Goal: Task Accomplishment & Management: Complete application form

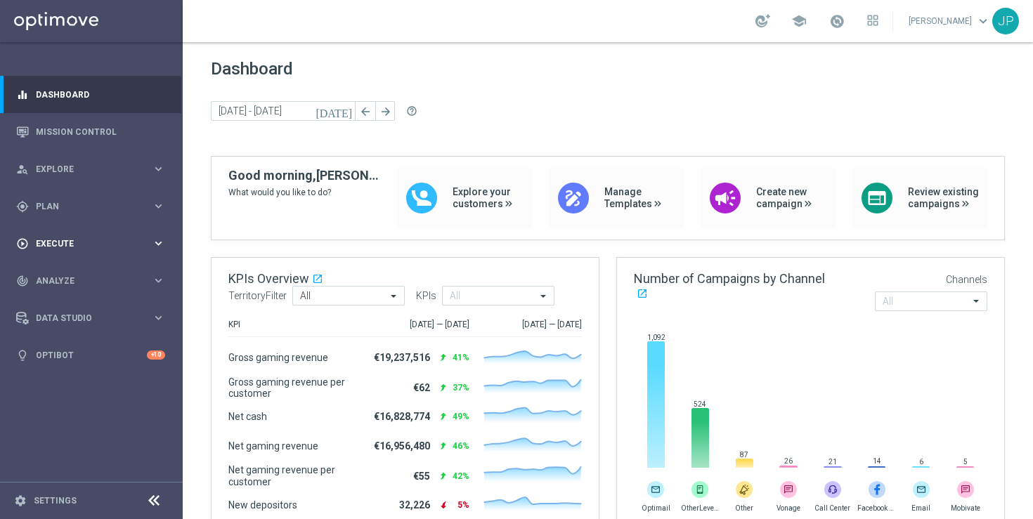
click at [103, 229] on div "play_circle_outline Execute keyboard_arrow_right" at bounding box center [90, 243] width 181 height 37
click at [93, 268] on link "Campaign Builder" at bounding box center [92, 272] width 110 height 11
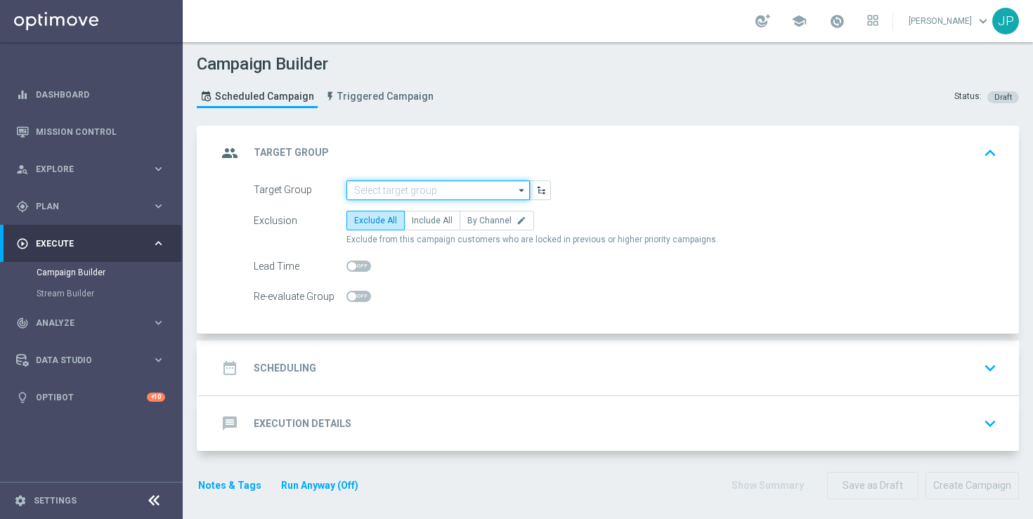
click at [484, 188] on input at bounding box center [438, 191] width 183 height 20
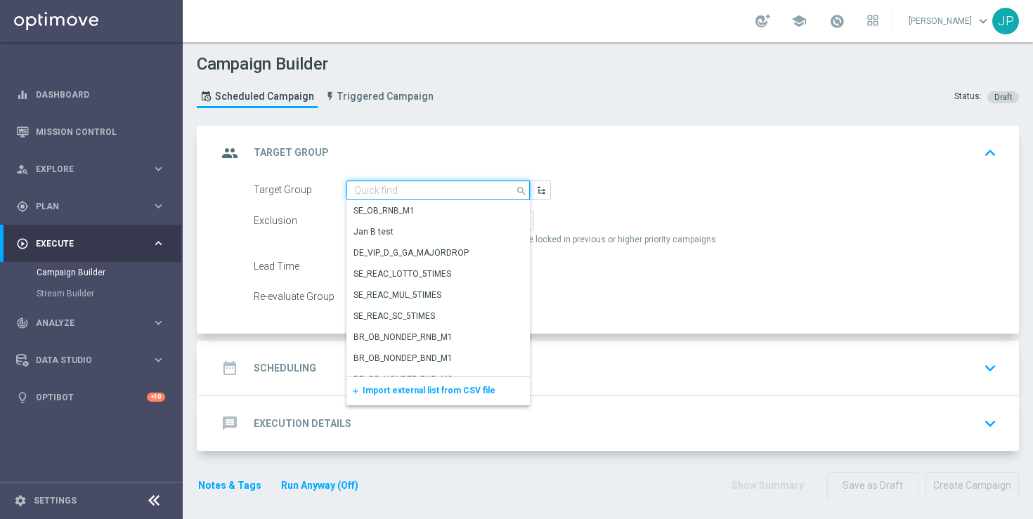
paste input "EMAIL - IE_OPT | ALL | No Dorm"
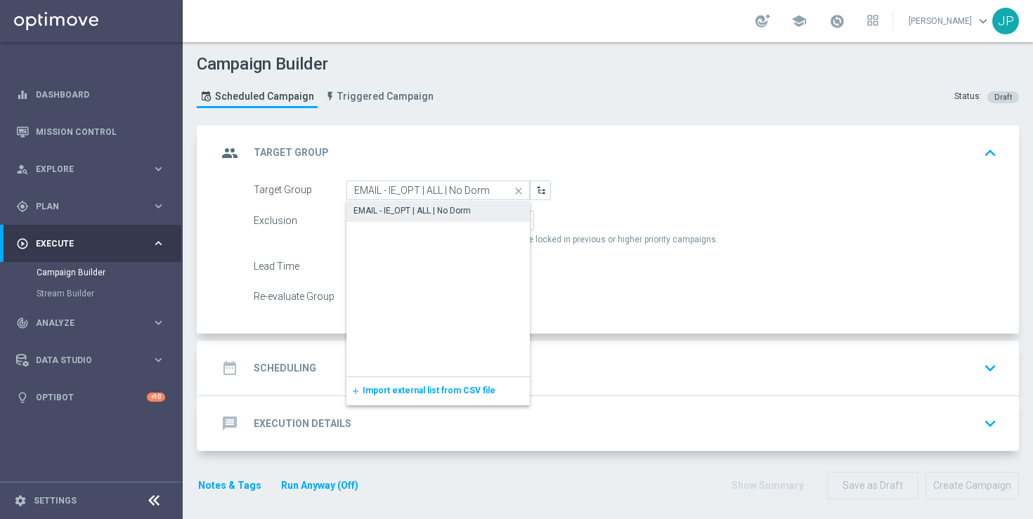
click at [453, 210] on div "EMAIL - IE_OPT | ALL | No Dorm" at bounding box center [412, 211] width 117 height 13
type input "EMAIL - IE_OPT | ALL | No Dorm"
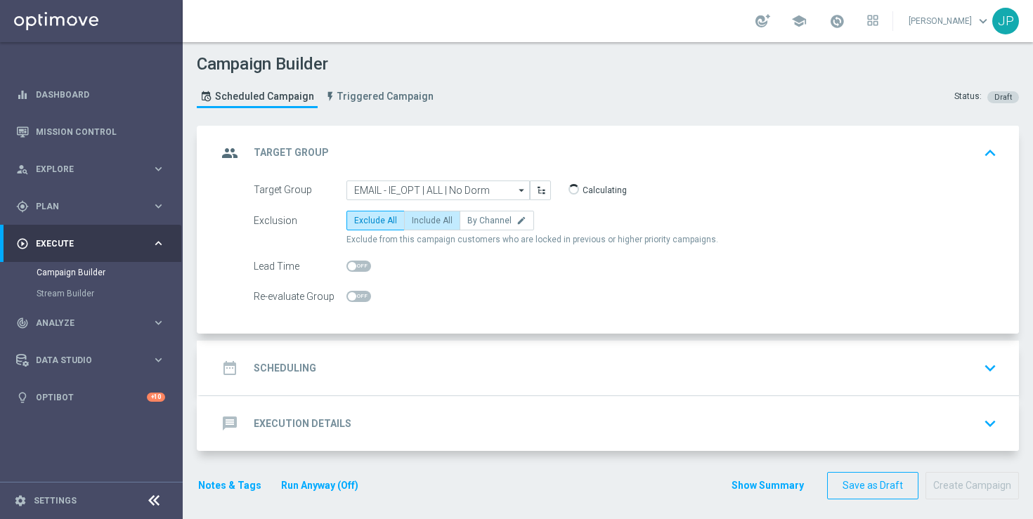
click at [429, 220] on span "Include All" at bounding box center [432, 221] width 41 height 10
click at [421, 220] on input "Include All" at bounding box center [416, 223] width 9 height 9
radio input "true"
click at [418, 354] on div "date_range Scheduling keyboard_arrow_down" at bounding box center [609, 368] width 819 height 55
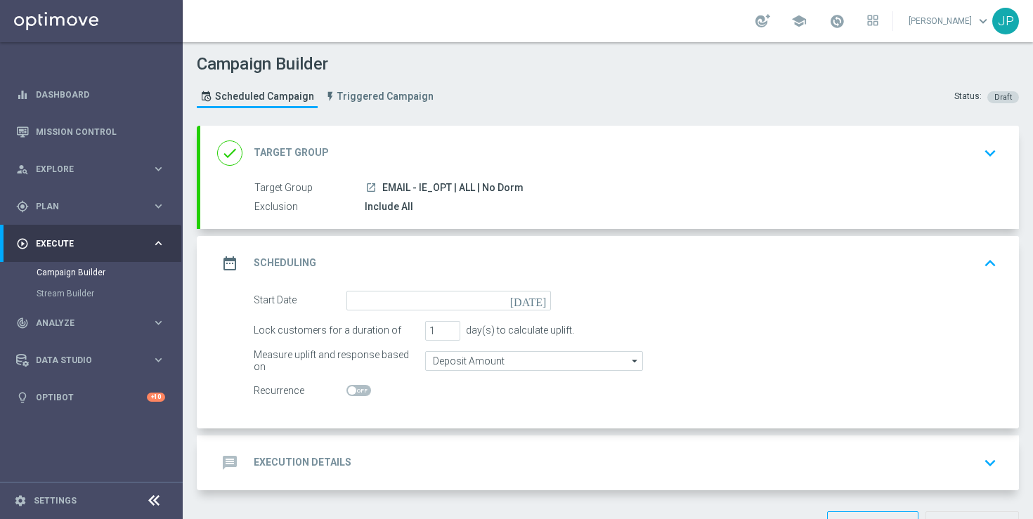
click at [541, 299] on icon "[DATE]" at bounding box center [530, 298] width 41 height 15
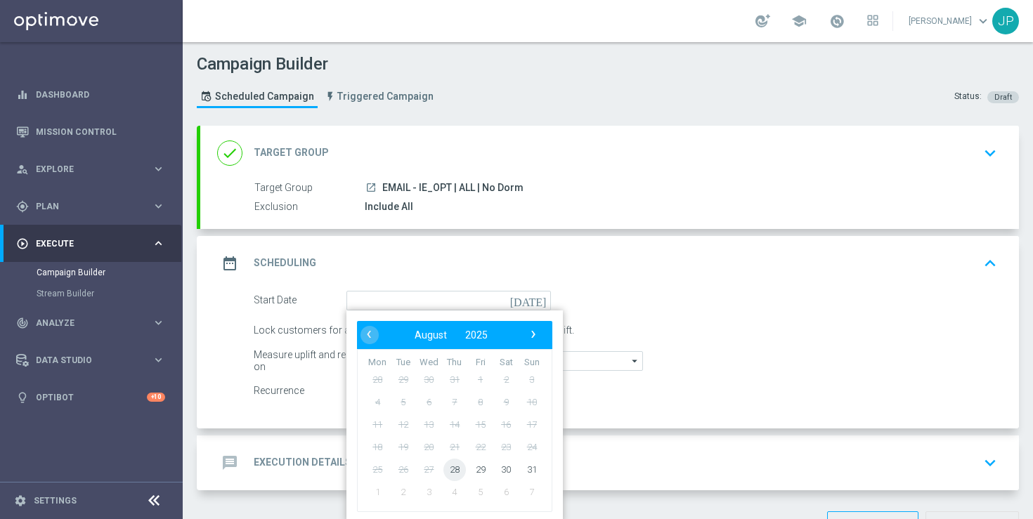
click at [448, 467] on span "28" at bounding box center [455, 469] width 22 height 22
type input "[DATE]"
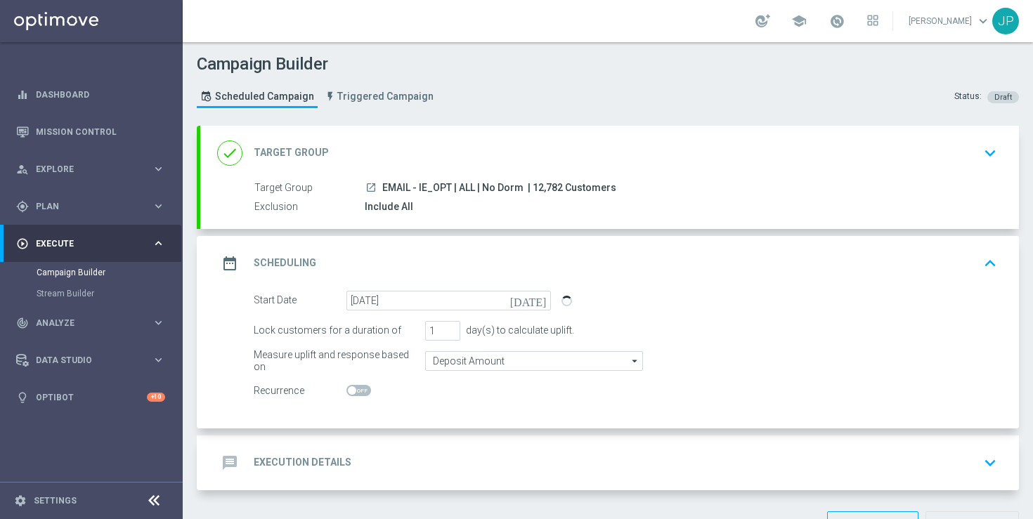
scroll to position [47, 0]
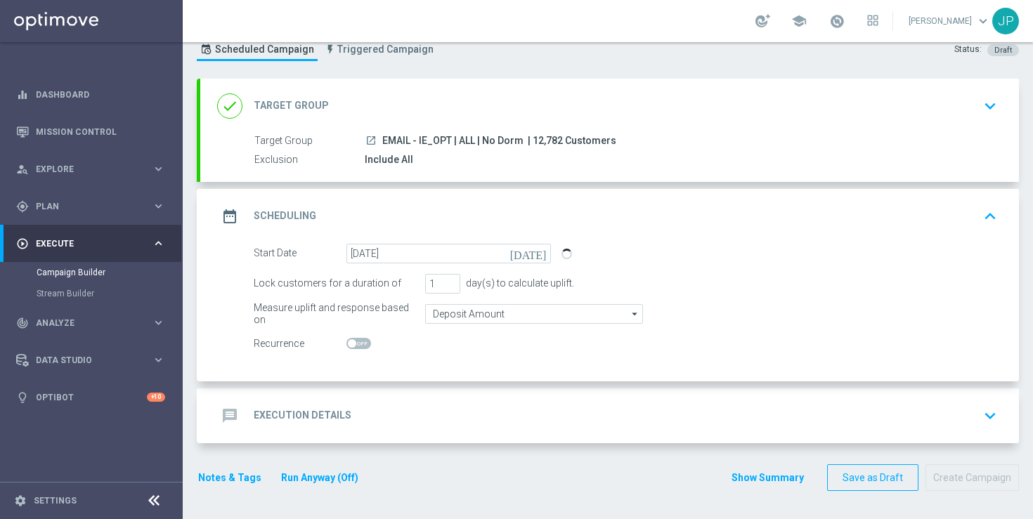
click at [508, 406] on div "message Execution Details keyboard_arrow_down" at bounding box center [609, 416] width 785 height 27
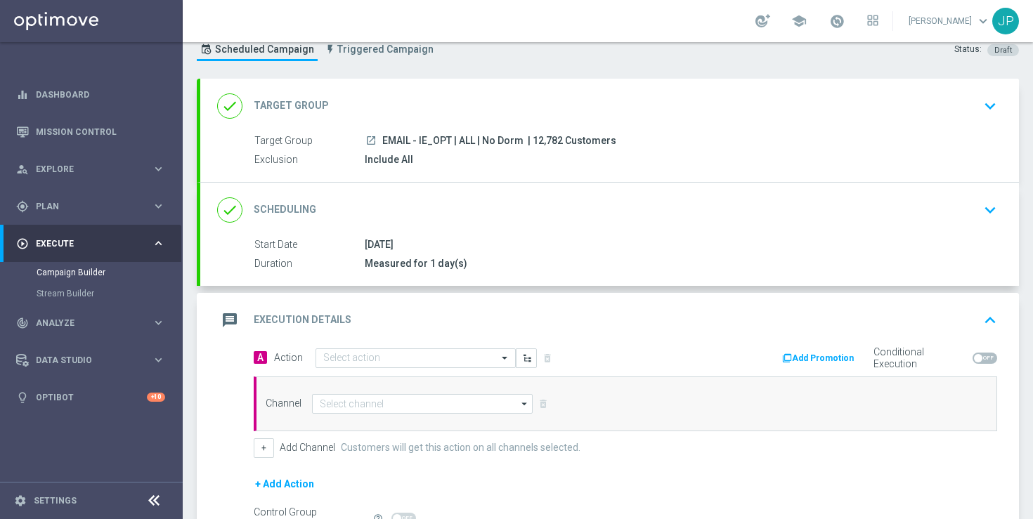
scroll to position [208, 0]
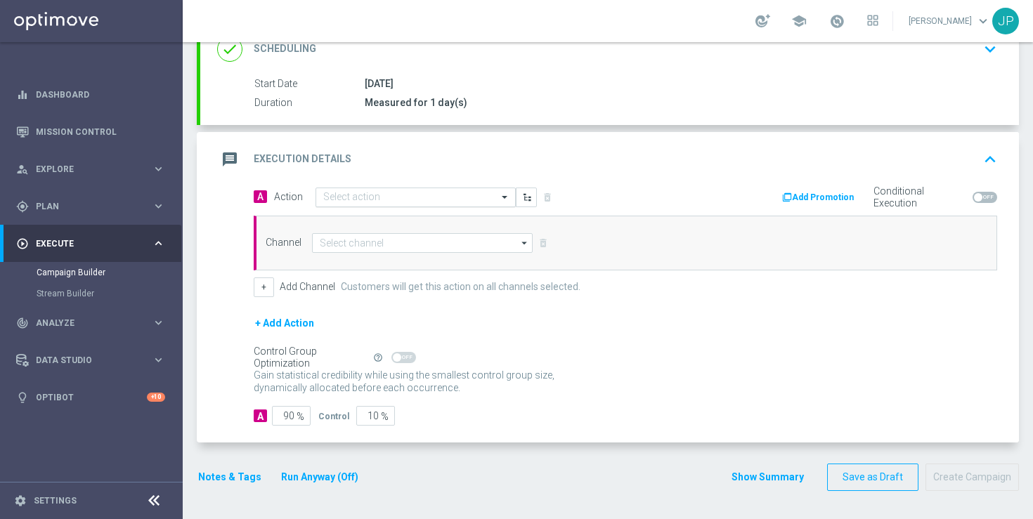
click at [422, 193] on input "text" at bounding box center [401, 198] width 157 height 12
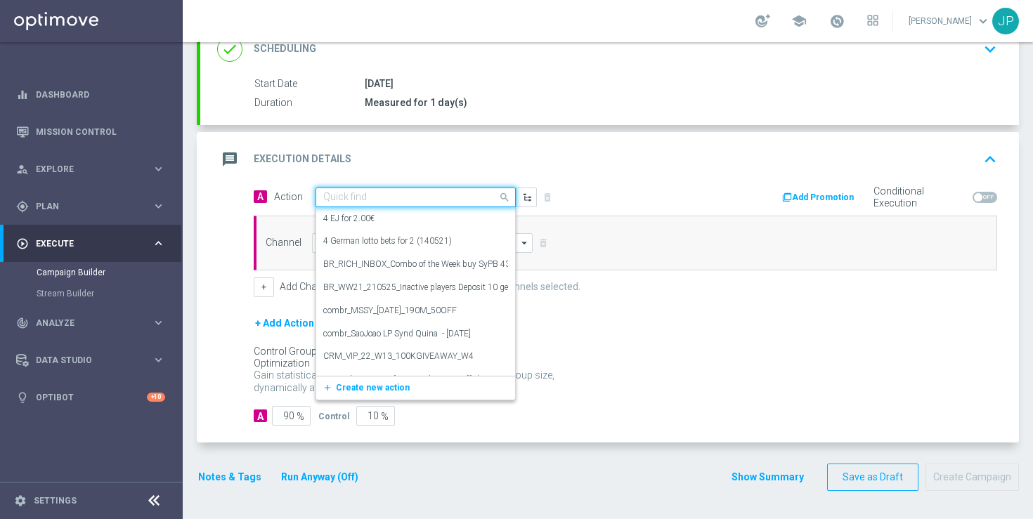
paste input "en_IE__250828_20K_CHAMPIONS_ROULETTE__NVIP_EMA_TAC_GM"
type input "en_IE__250828_20K_CHAMPIONS_ROULETTE__NVIP_EMA_TAC_GM"
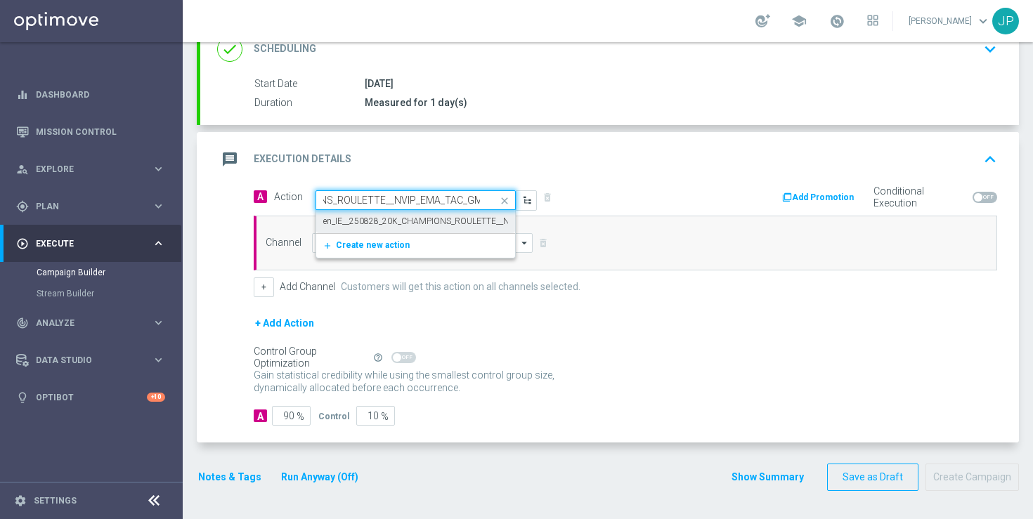
click at [416, 216] on label "en_IE__250828_20K_CHAMPIONS_ROULETTE__NVIP_EMA_TAC_GM" at bounding box center [451, 222] width 257 height 12
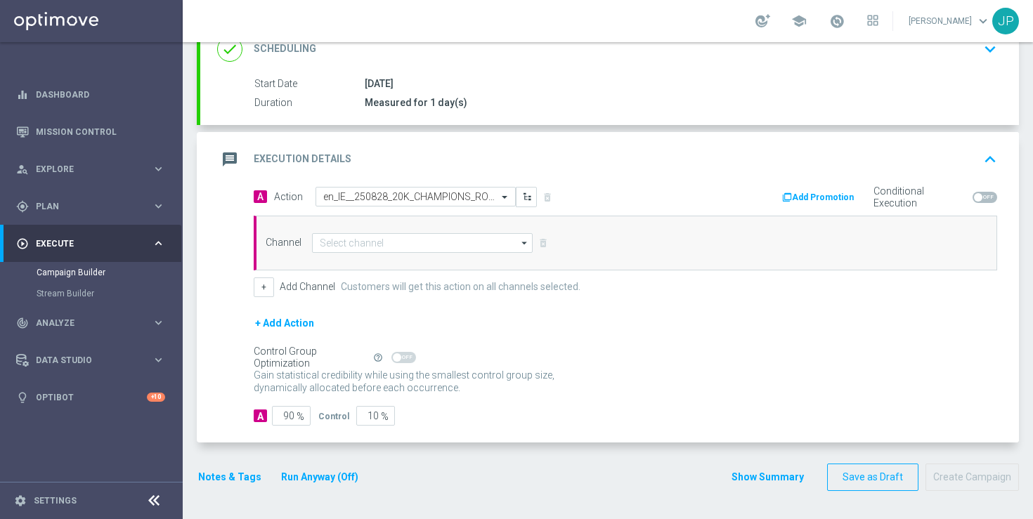
scroll to position [0, 0]
click at [406, 241] on input at bounding box center [422, 243] width 221 height 20
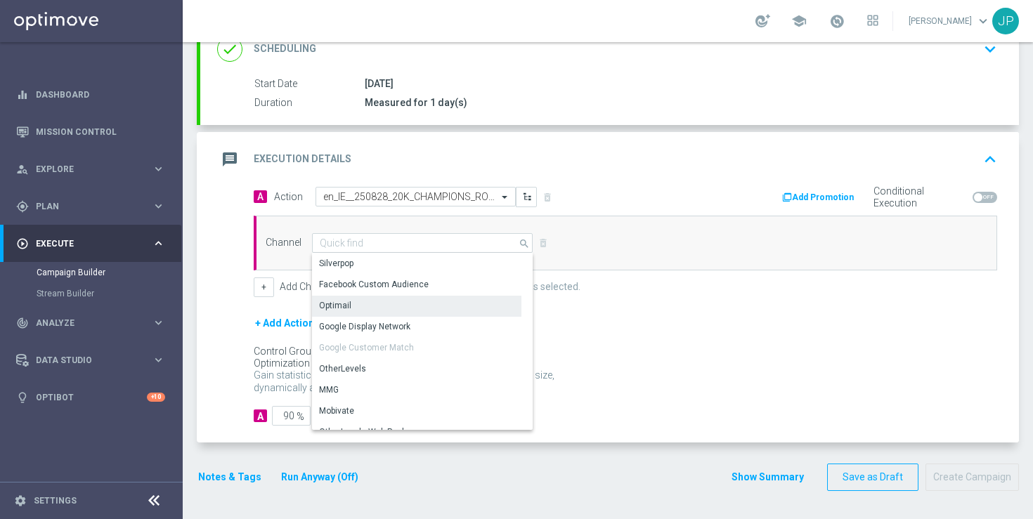
click at [381, 302] on div "Optimail" at bounding box center [416, 306] width 209 height 20
type input "Optimail"
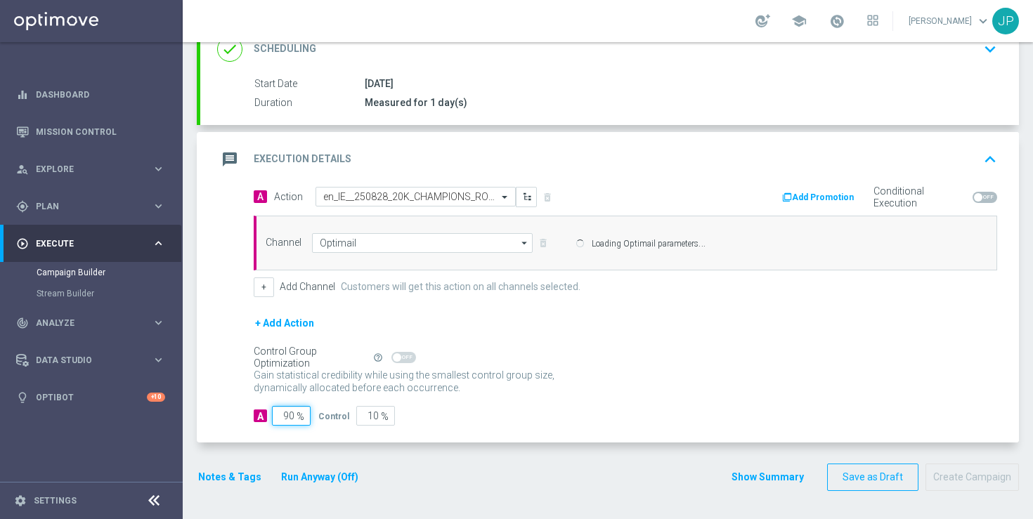
click at [288, 413] on input "90" at bounding box center [291, 416] width 39 height 20
type input "0"
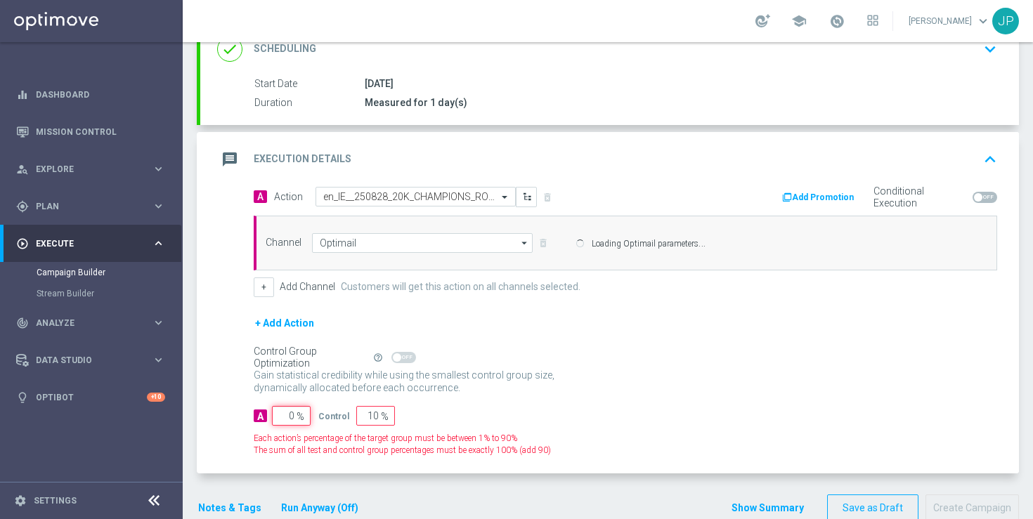
type input "100"
type input "10"
type input "90"
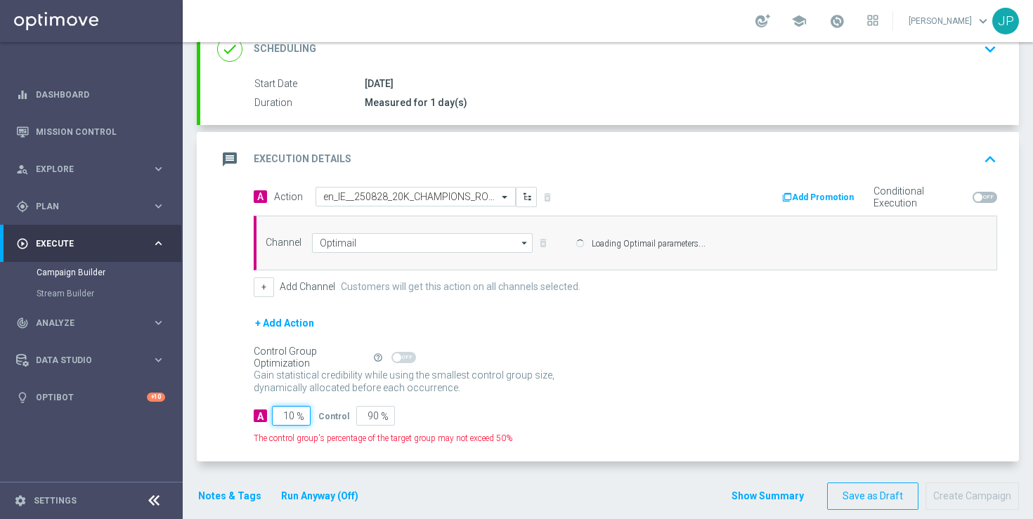
type input "100"
type input "0"
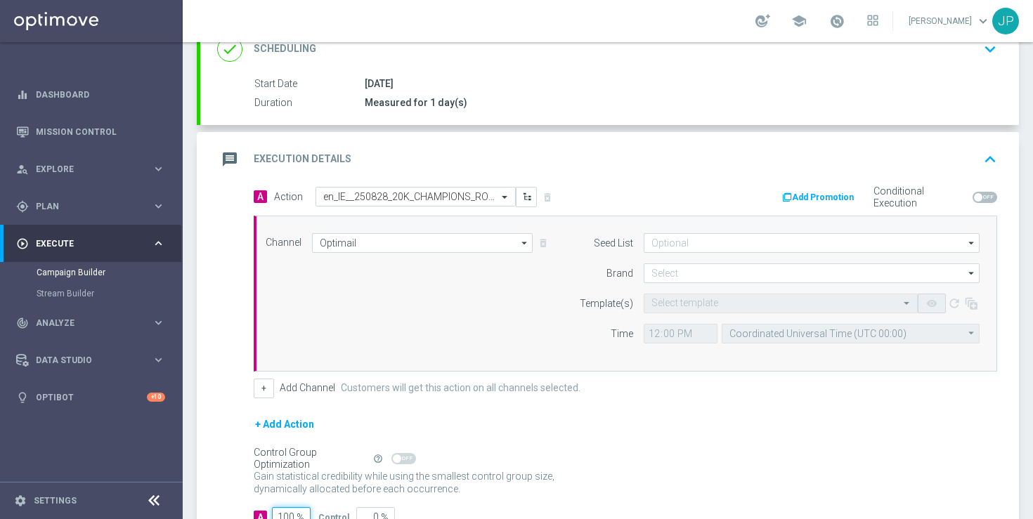
scroll to position [309, 0]
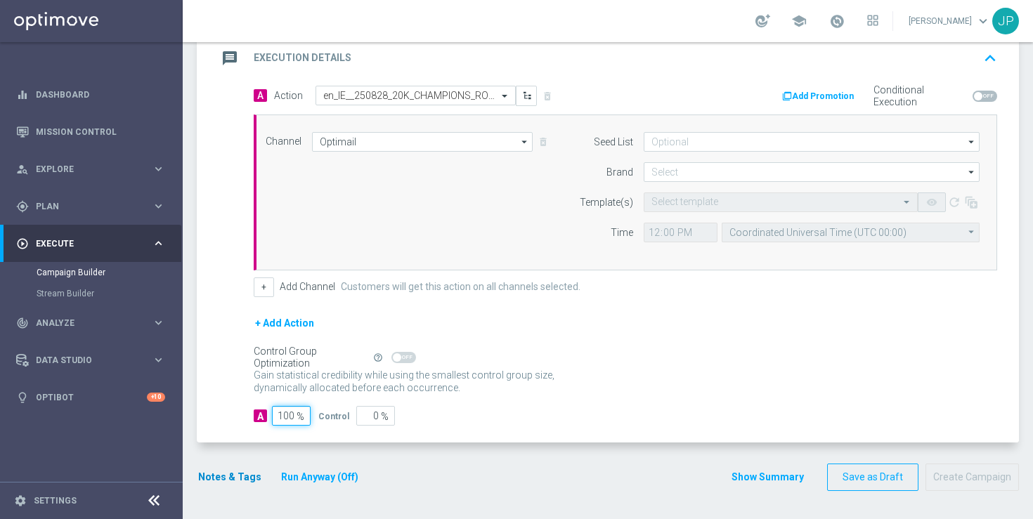
type input "100"
click at [226, 470] on button "Notes & Tags" at bounding box center [230, 478] width 66 height 18
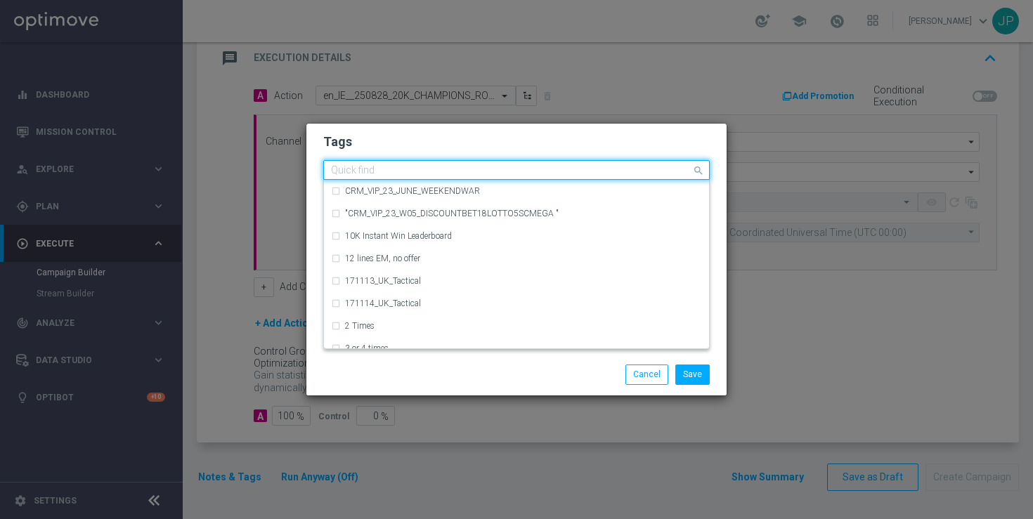
click at [412, 173] on input "text" at bounding box center [511, 171] width 361 height 12
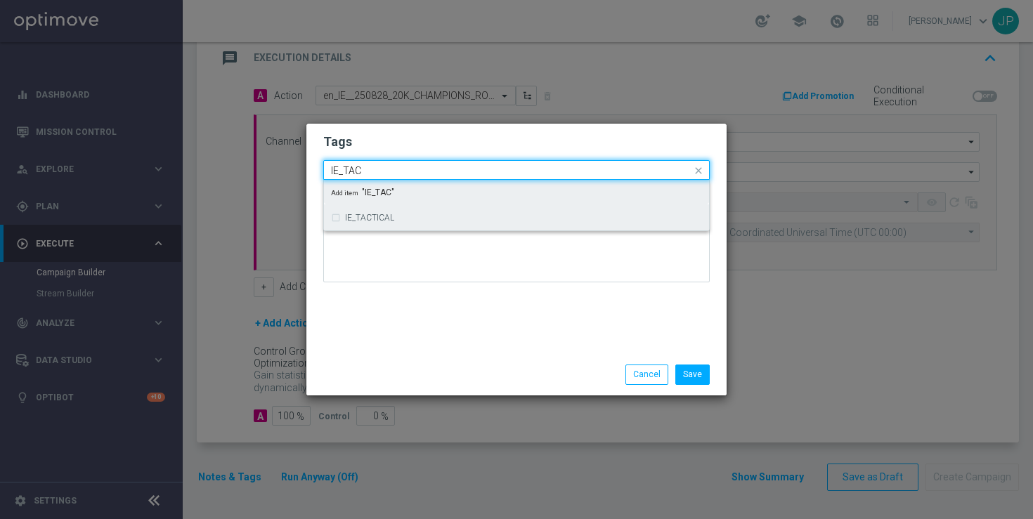
click at [400, 226] on div "IE_TACTICAL" at bounding box center [516, 218] width 371 height 22
type input "IE_TAC"
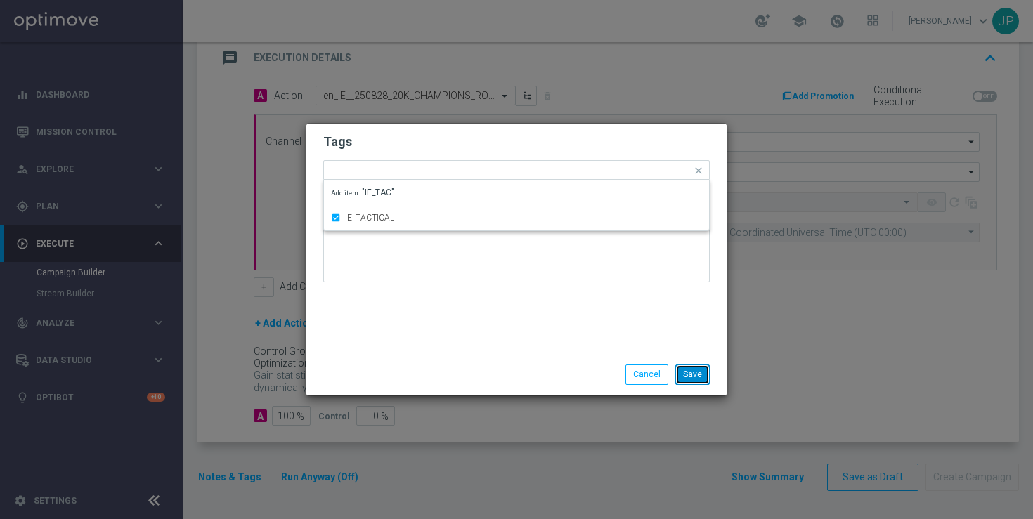
click at [685, 368] on button "Save" at bounding box center [693, 375] width 34 height 20
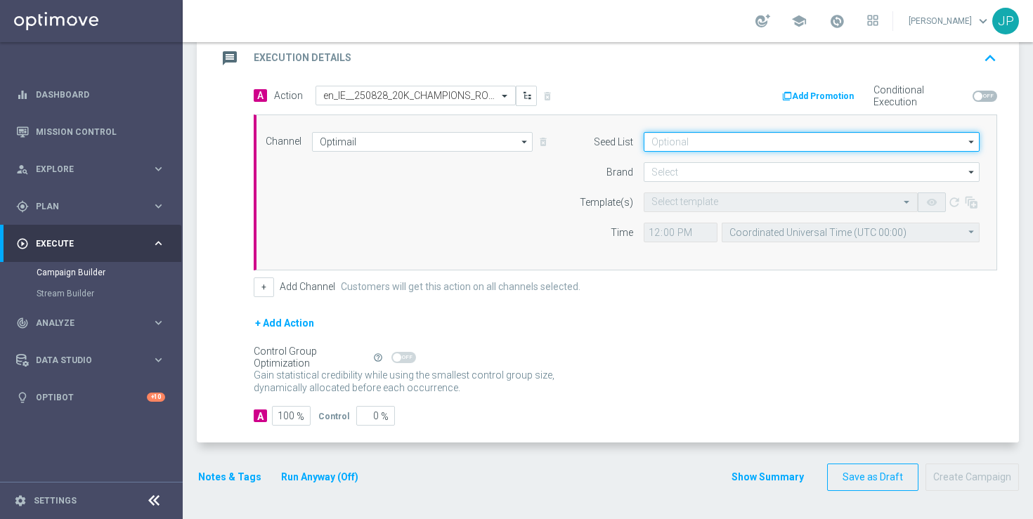
click at [673, 133] on input at bounding box center [812, 142] width 336 height 20
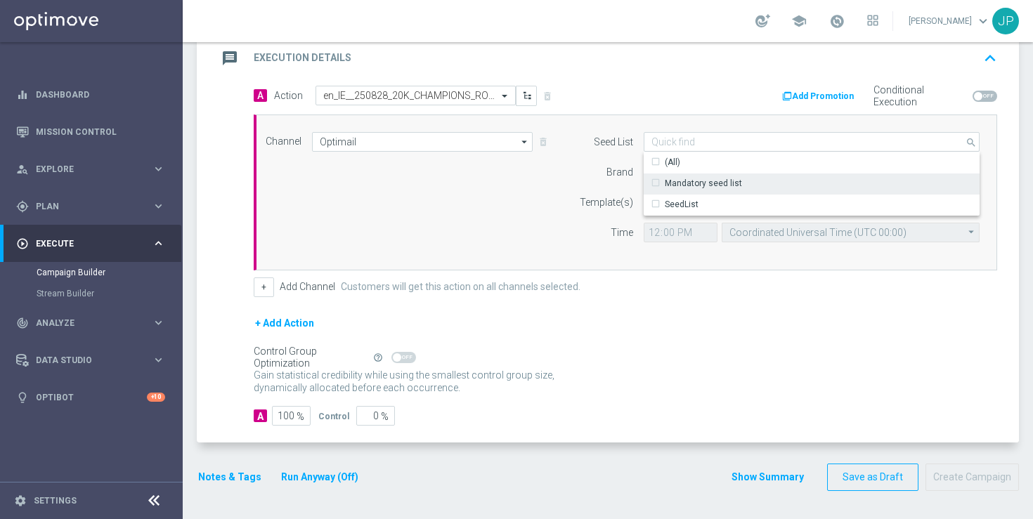
click at [671, 183] on div "Mandatory seed list" at bounding box center [703, 183] width 77 height 13
click at [602, 181] on form "Seed List Mandatory seed list search Show Selected 0 of 2 (All)" at bounding box center [776, 187] width 408 height 110
type input "Mandatory seed list"
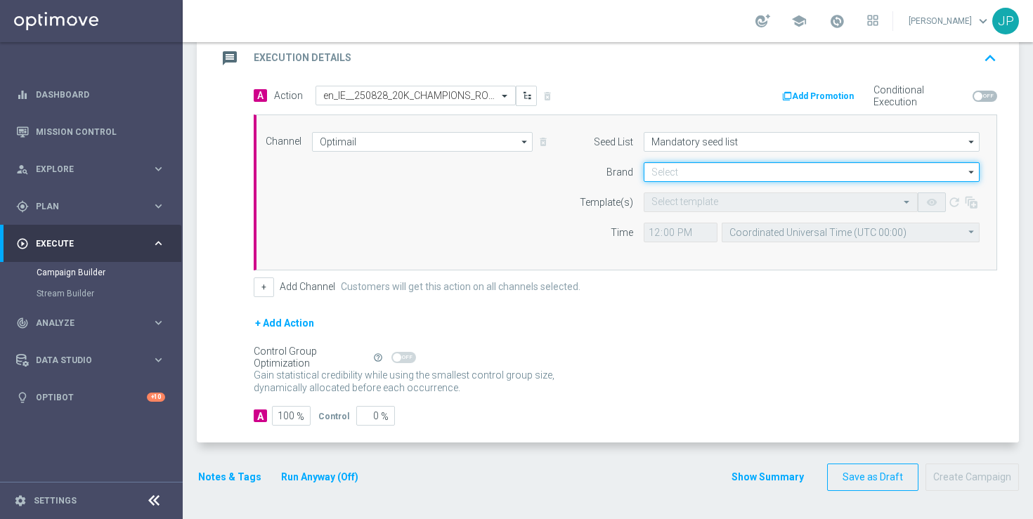
click at [682, 181] on input at bounding box center [812, 172] width 336 height 20
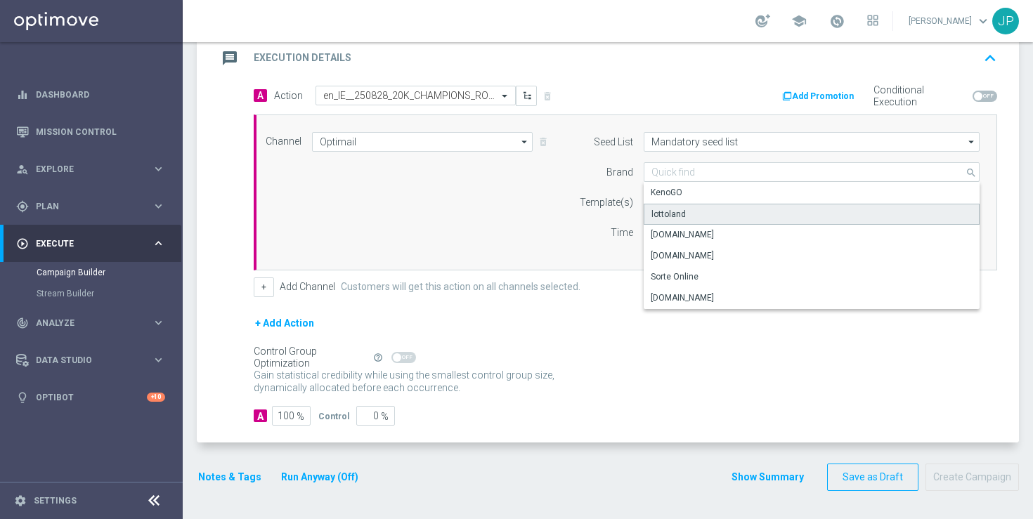
click at [676, 212] on div "lottoland" at bounding box center [669, 214] width 34 height 13
type input "lottoland"
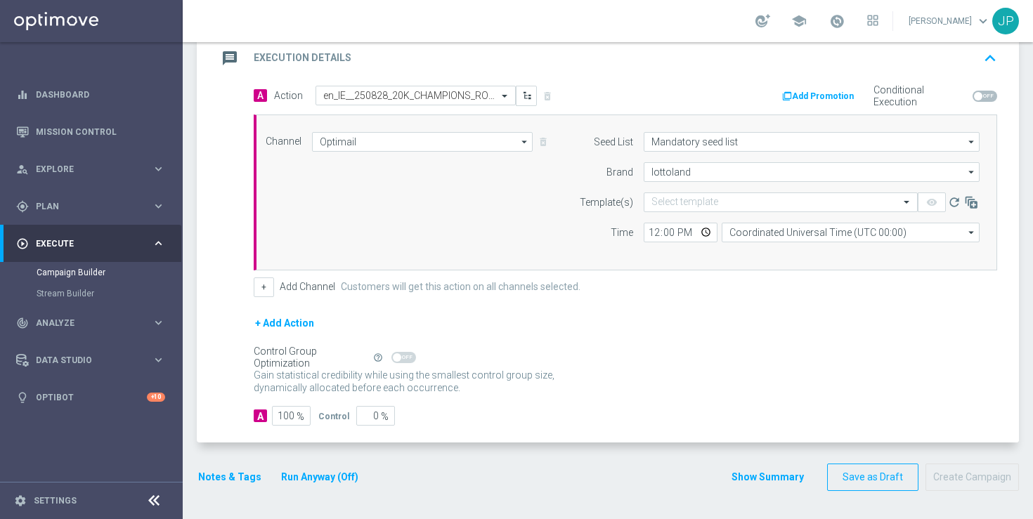
click at [534, 235] on div "Channel Optimail Optimail arrow_drop_down Show Selected 1 of 26 Silverpop" at bounding box center [622, 192] width 735 height 121
click at [698, 198] on input "text" at bounding box center [767, 203] width 231 height 12
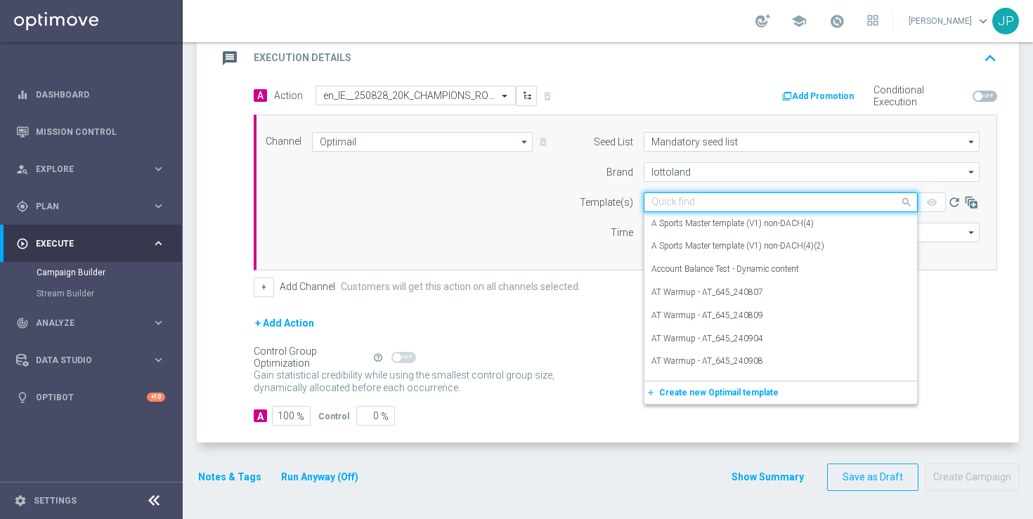
paste input "en_IE__250828_20K_CHAMPIONS_ROULETTE__NVIP_EMA_TAC_GM"
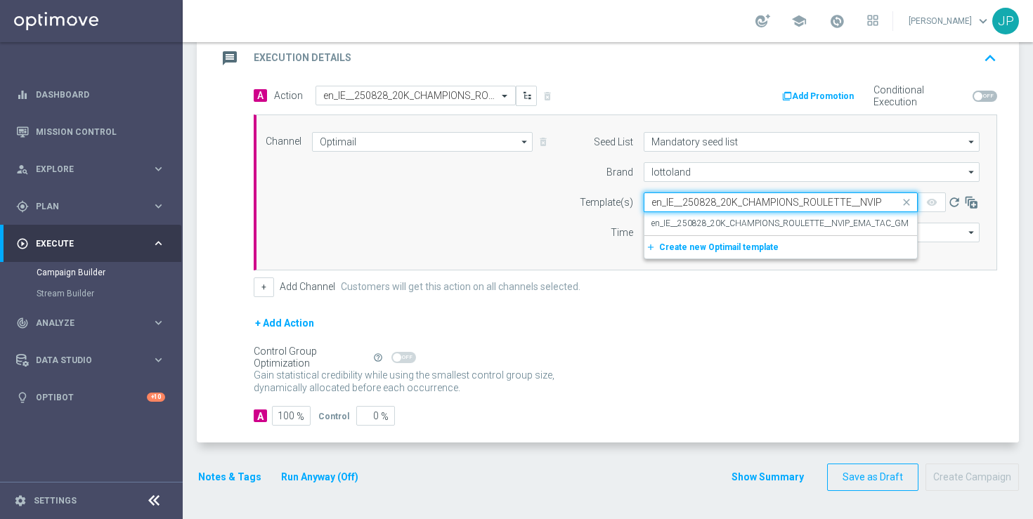
scroll to position [0, 63]
click at [713, 225] on label "en_IE__250828_20K_CHAMPIONS_ROULETTE__NVIP_EMA_TAC_GM" at bounding box center [780, 224] width 257 height 12
type input "en_IE__250828_20K_CHAMPIONS_ROULETTE__NVIP_EMA_TAC_GM"
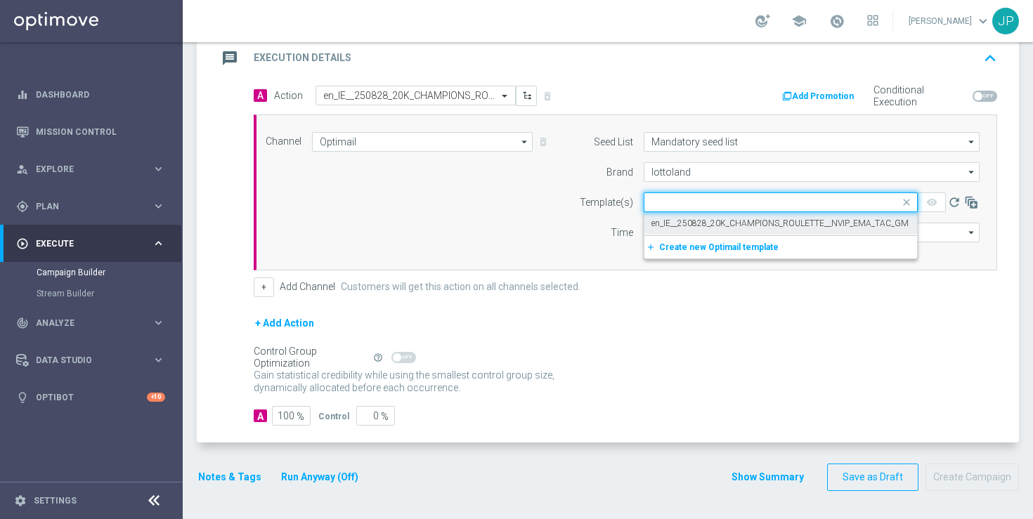
scroll to position [0, 0]
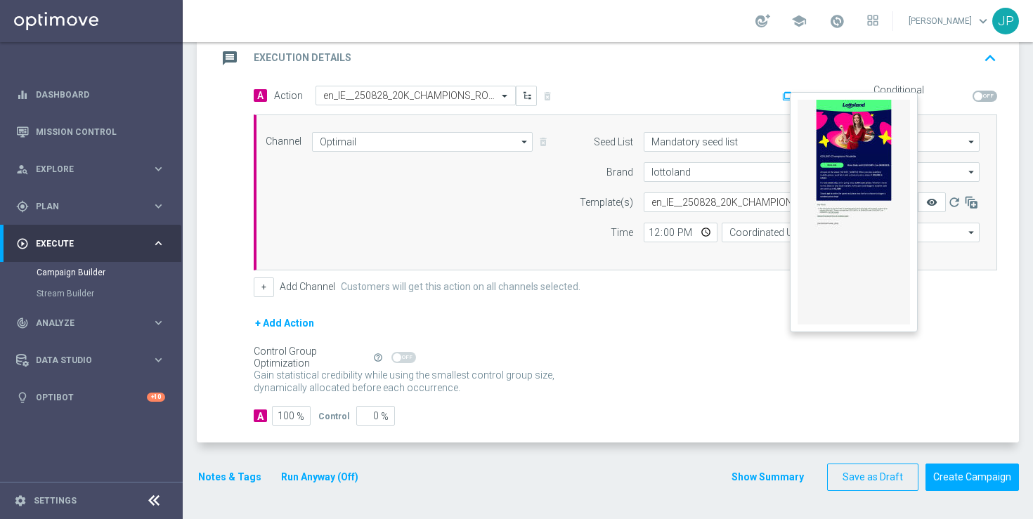
click at [931, 202] on icon "remove_red_eye" at bounding box center [931, 202] width 11 height 11
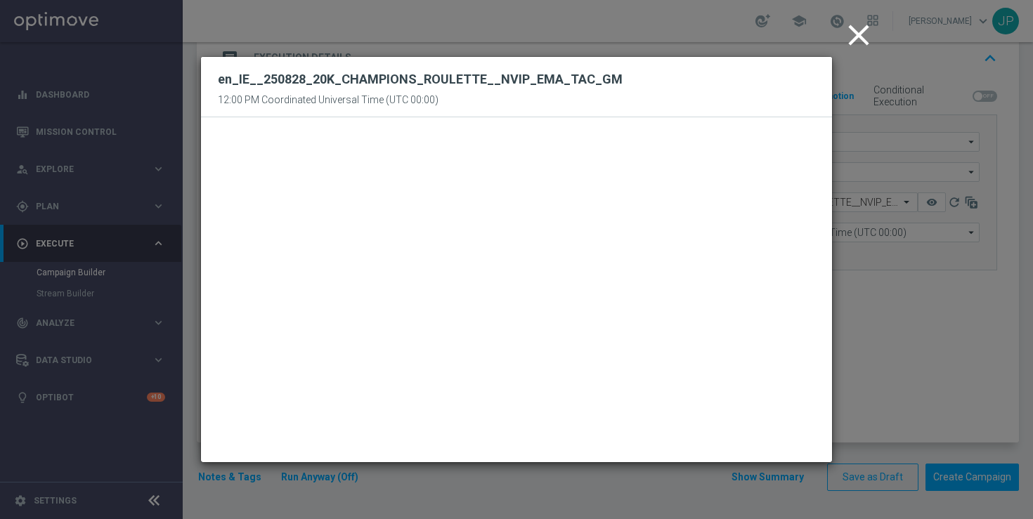
click at [852, 39] on icon "close" at bounding box center [858, 35] width 35 height 35
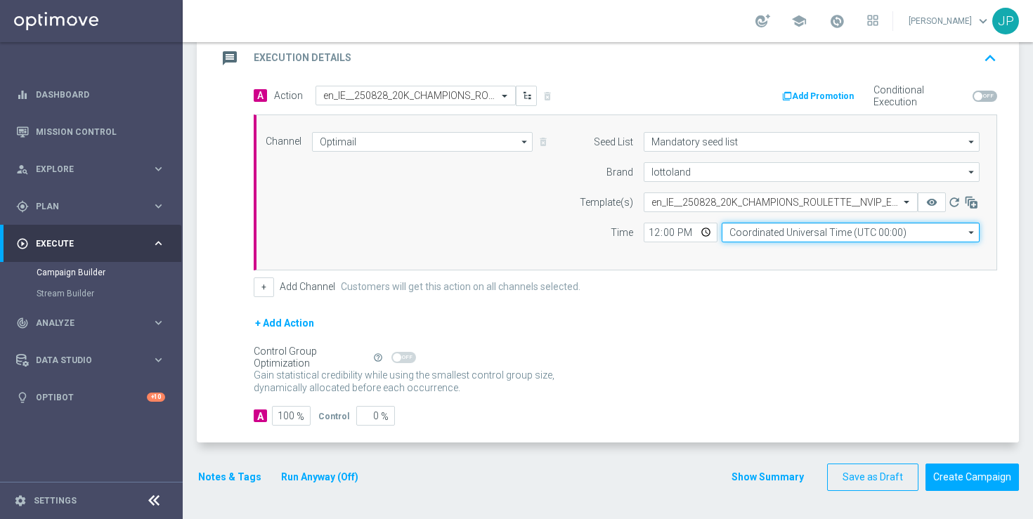
click at [796, 233] on input "Coordinated Universal Time (UTC 00:00)" at bounding box center [851, 233] width 258 height 20
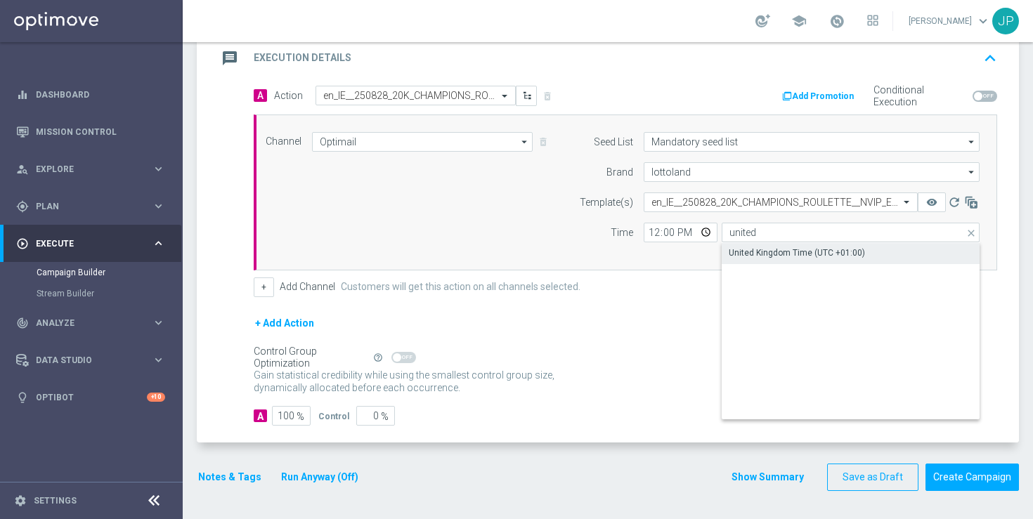
click at [784, 254] on div "United Kingdom Time (UTC +01:00)" at bounding box center [797, 253] width 136 height 13
type input "United Kingdom Time (UTC +01:00)"
click at [653, 361] on div "Control Group Optimization Self Optimizing Campaign help_outline" at bounding box center [626, 357] width 744 height 15
click at [800, 372] on div "Gain statistical credibility while using the smallest control group size, dynam…" at bounding box center [626, 383] width 744 height 34
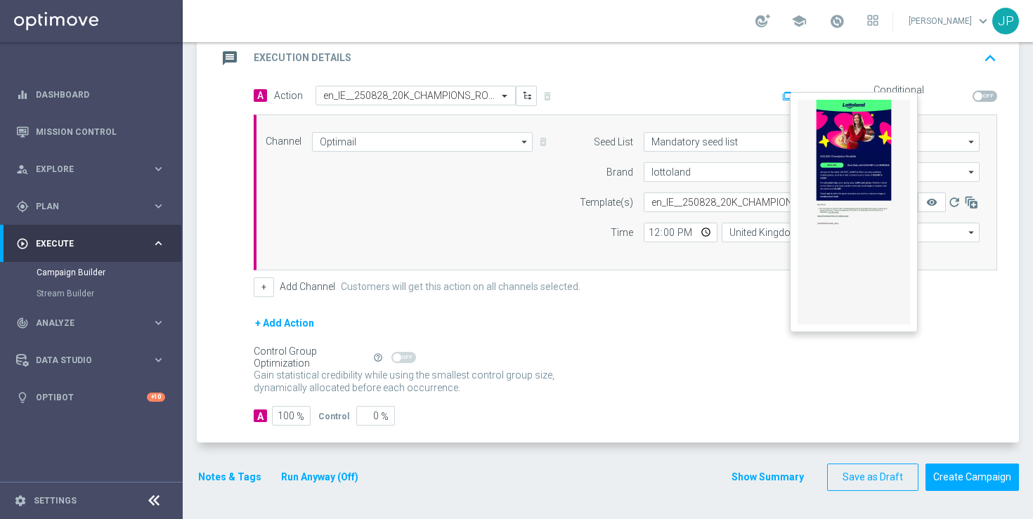
click at [939, 204] on button "remove_red_eye" at bounding box center [932, 203] width 28 height 20
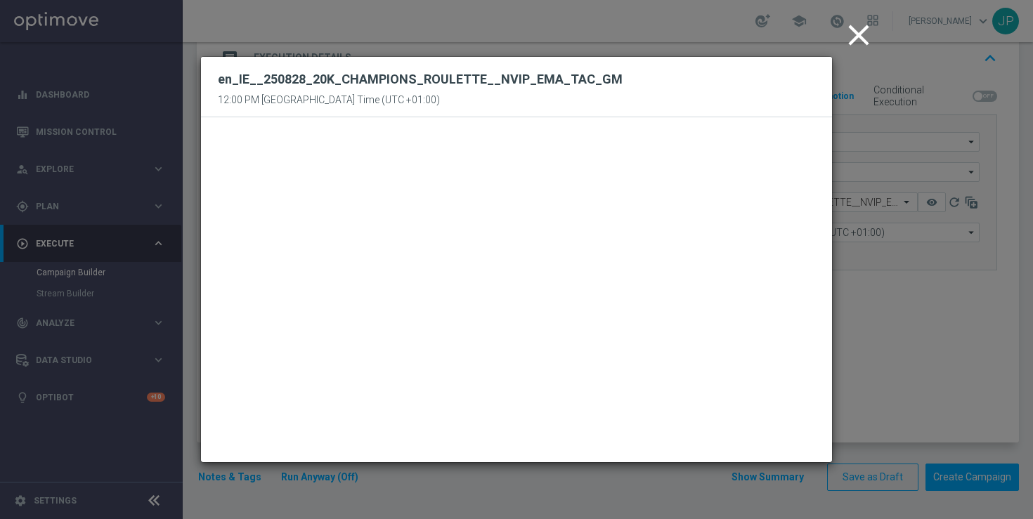
click at [854, 45] on icon "close" at bounding box center [858, 35] width 35 height 35
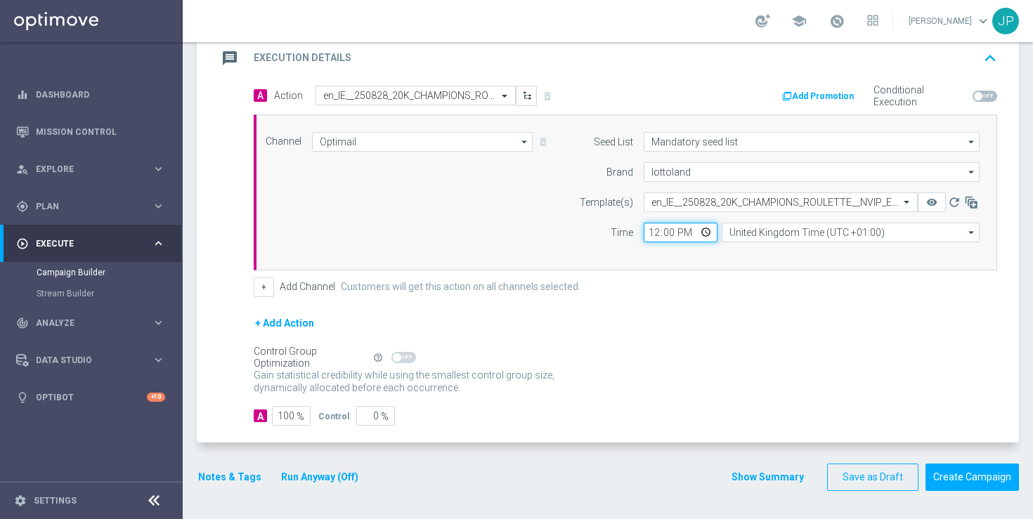
click at [654, 237] on input "12:00" at bounding box center [681, 233] width 74 height 20
type input "19:30"
click at [679, 266] on div "Channel Optimail Optimail arrow_drop_down Show Selected 1 of 26 Silverpop" at bounding box center [626, 193] width 744 height 156
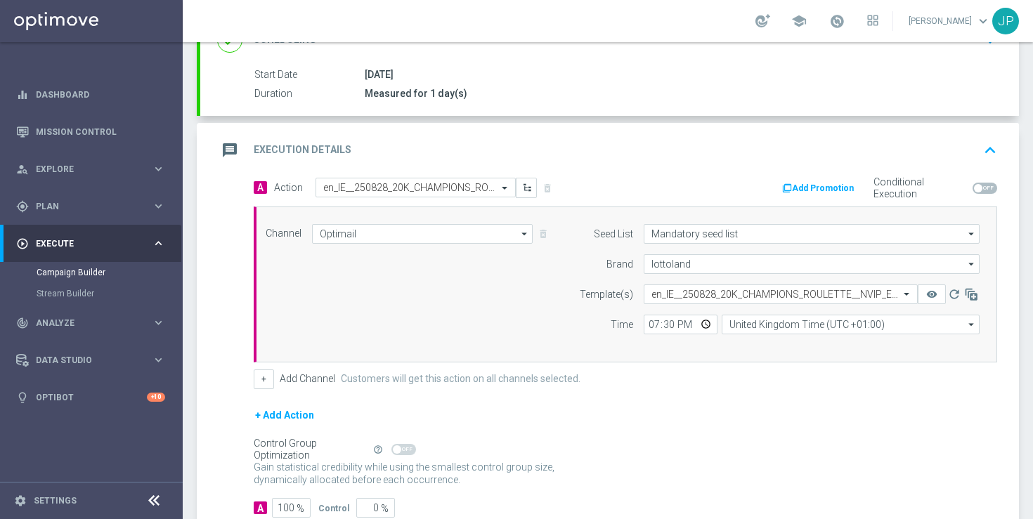
scroll to position [309, 0]
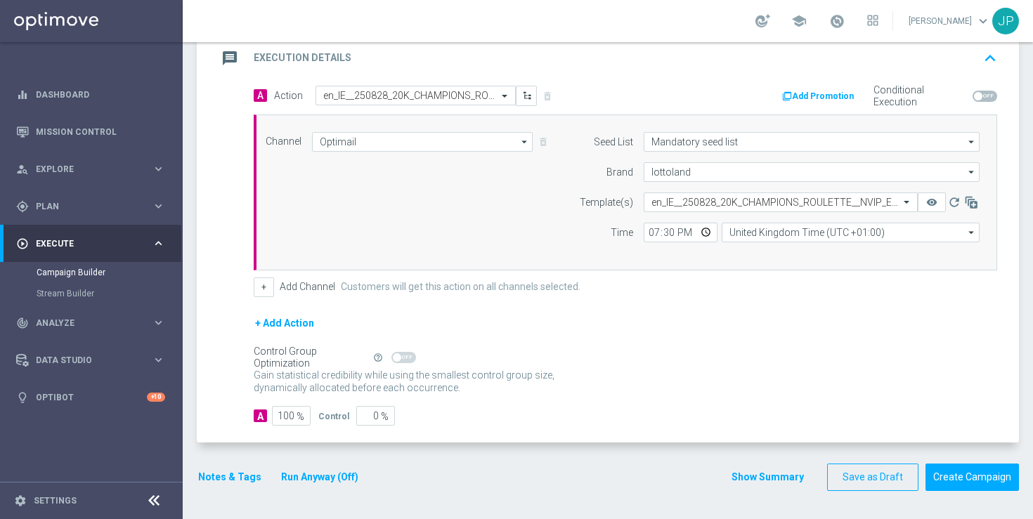
click at [217, 480] on button "Notes & Tags" at bounding box center [230, 478] width 66 height 18
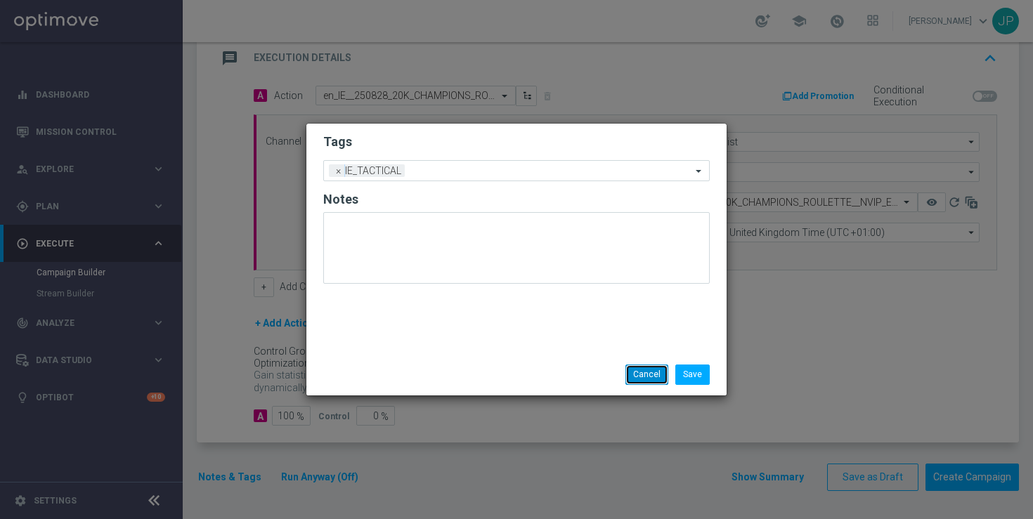
click at [657, 371] on button "Cancel" at bounding box center [647, 375] width 43 height 20
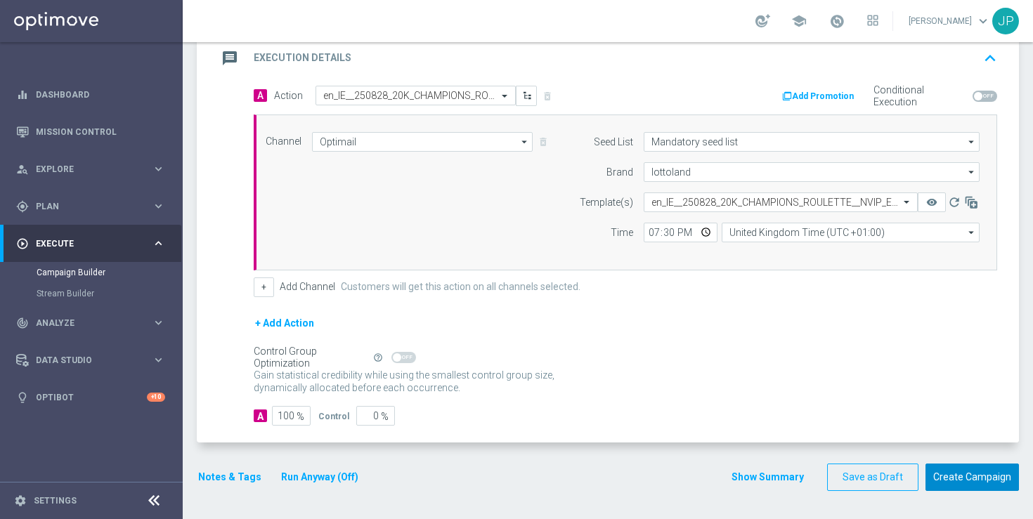
click at [951, 478] on button "Create Campaign" at bounding box center [972, 477] width 93 height 27
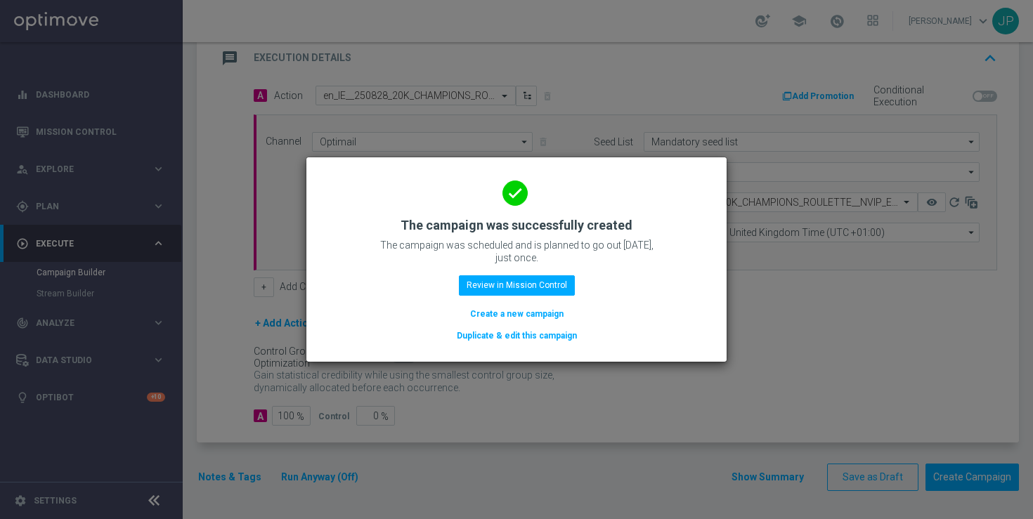
click at [544, 333] on button "Duplicate & edit this campaign" at bounding box center [517, 335] width 123 height 15
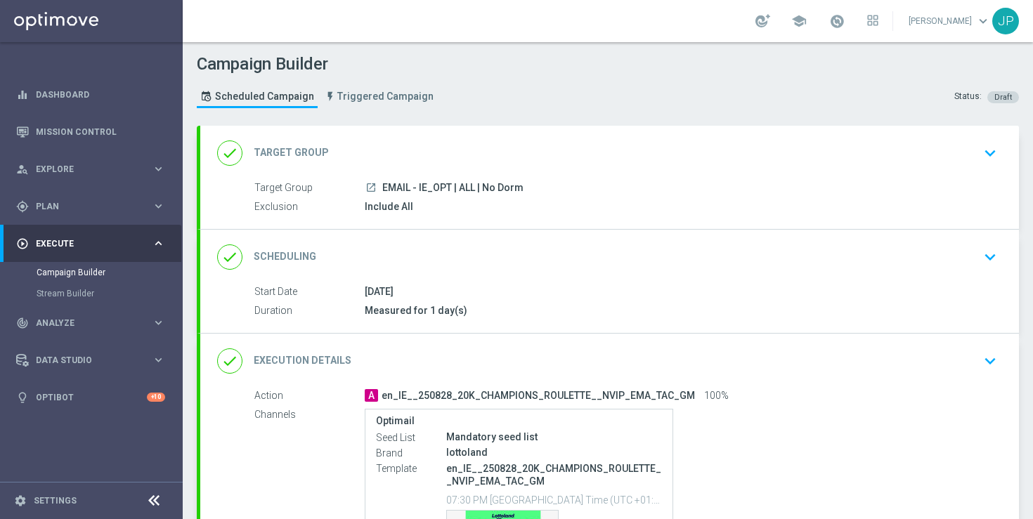
click at [733, 164] on div "done Target Group keyboard_arrow_down" at bounding box center [609, 153] width 785 height 27
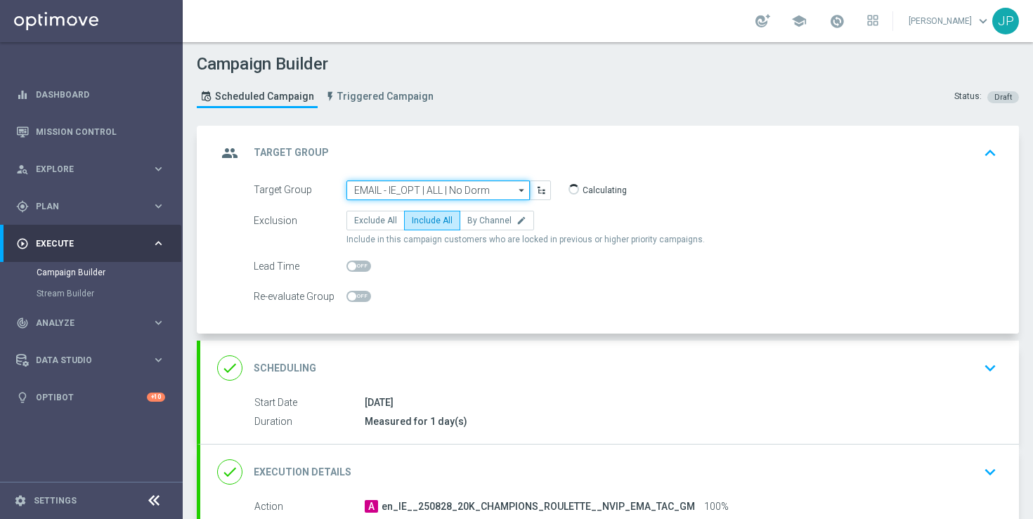
click at [473, 189] on input "EMAIL - IE_OPT | ALL | No Dorm" at bounding box center [438, 191] width 183 height 20
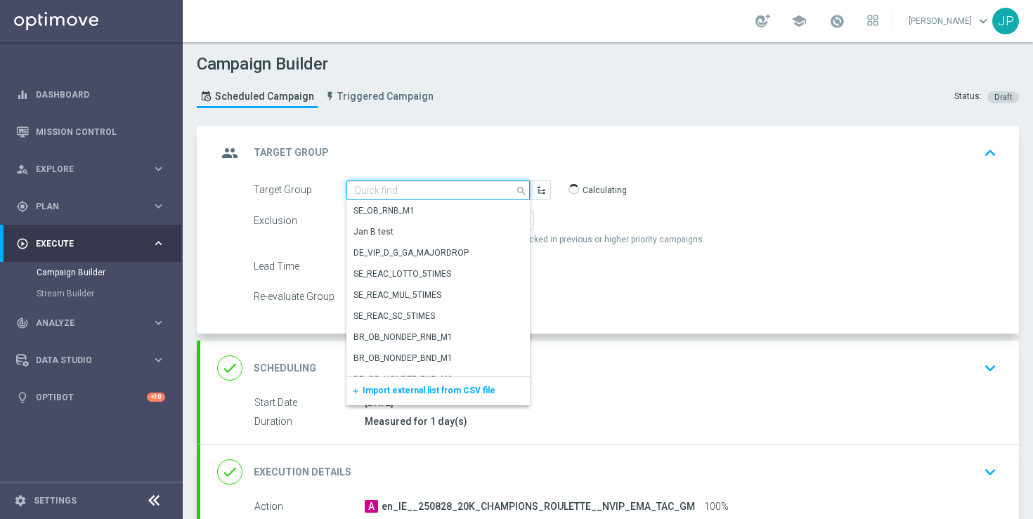
paste input "UK_CASINO_EMAIL | New, Active Games, Reactivated"
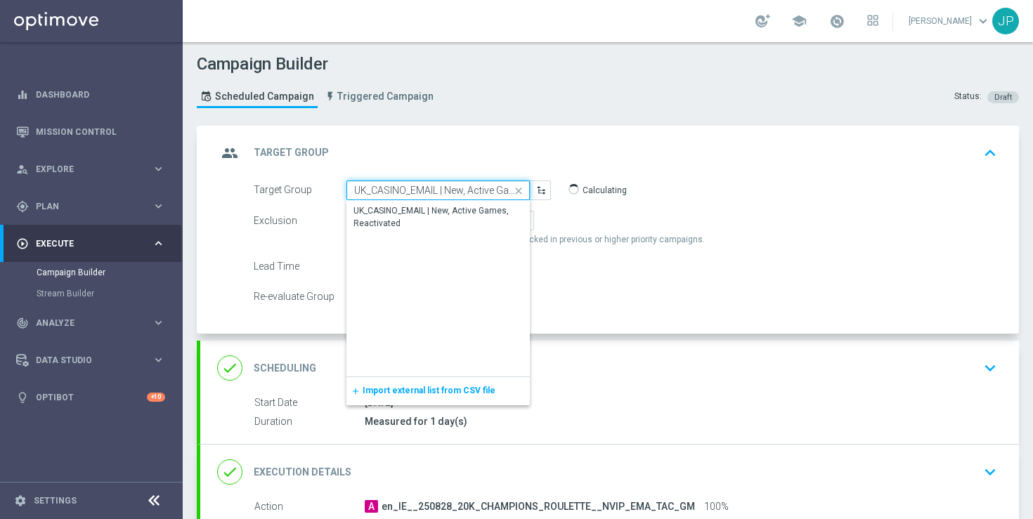
scroll to position [0, 67]
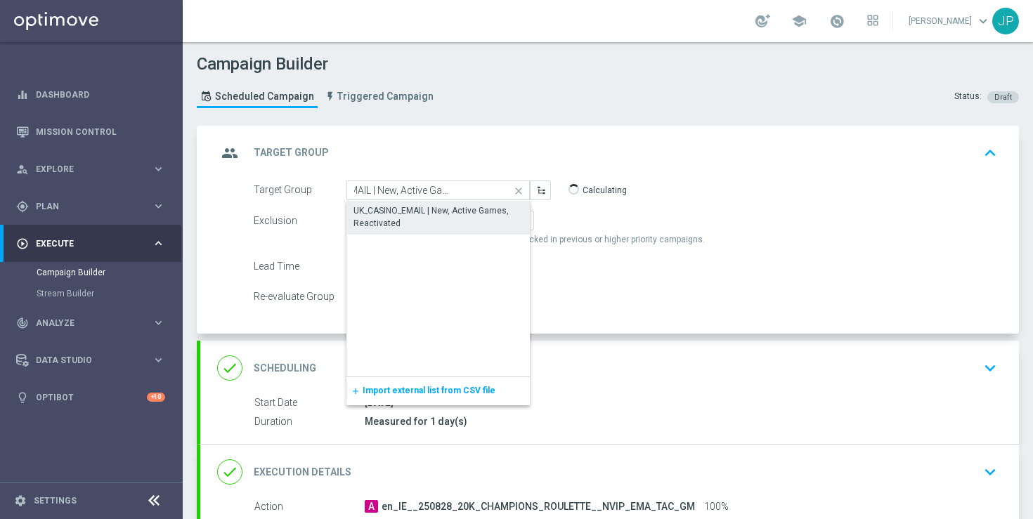
click at [465, 209] on div "UK_CASINO_EMAIL | New, Active Games, Reactivated" at bounding box center [438, 217] width 169 height 25
type input "UK_CASINO_EMAIL | New, Active Games, Reactivated"
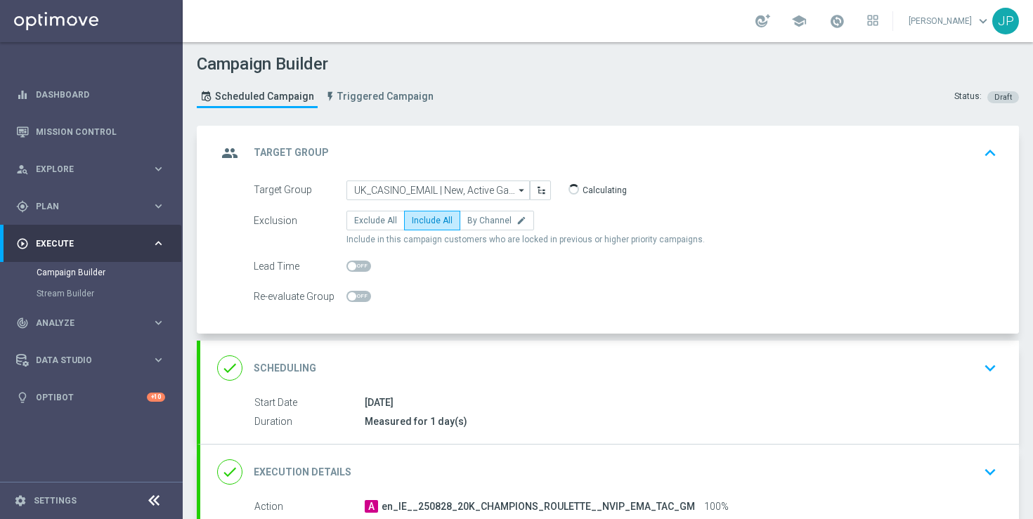
scroll to position [306, 0]
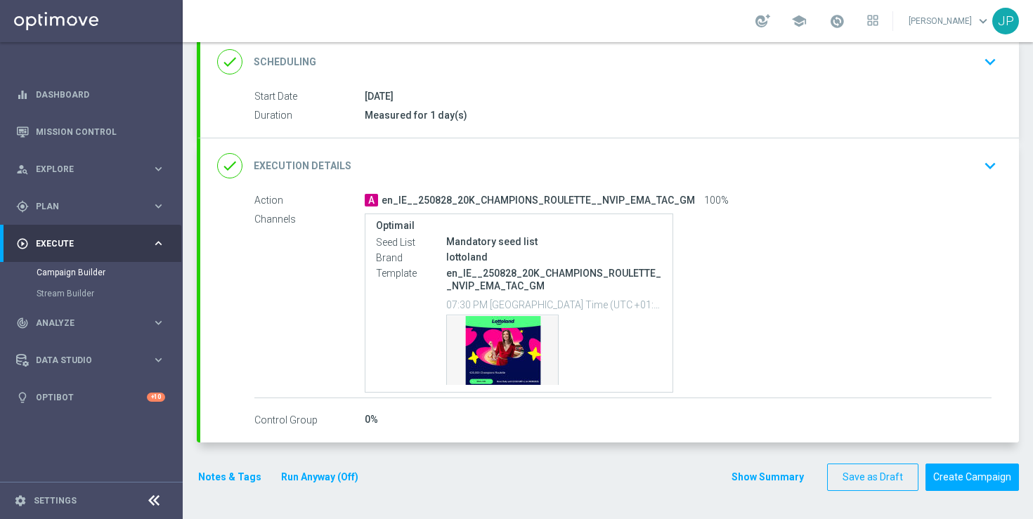
click at [882, 164] on div "done Execution Details keyboard_arrow_down" at bounding box center [609, 166] width 785 height 27
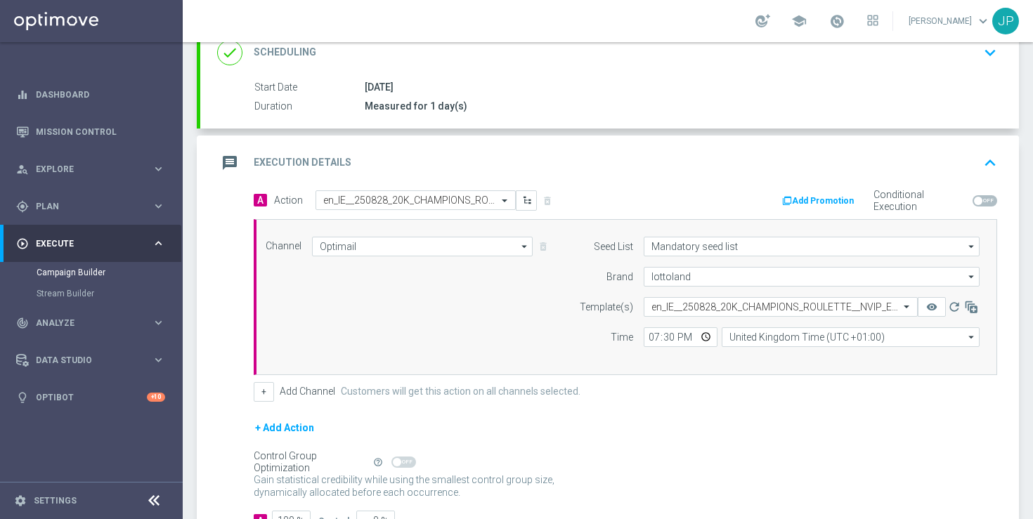
scroll to position [195, 0]
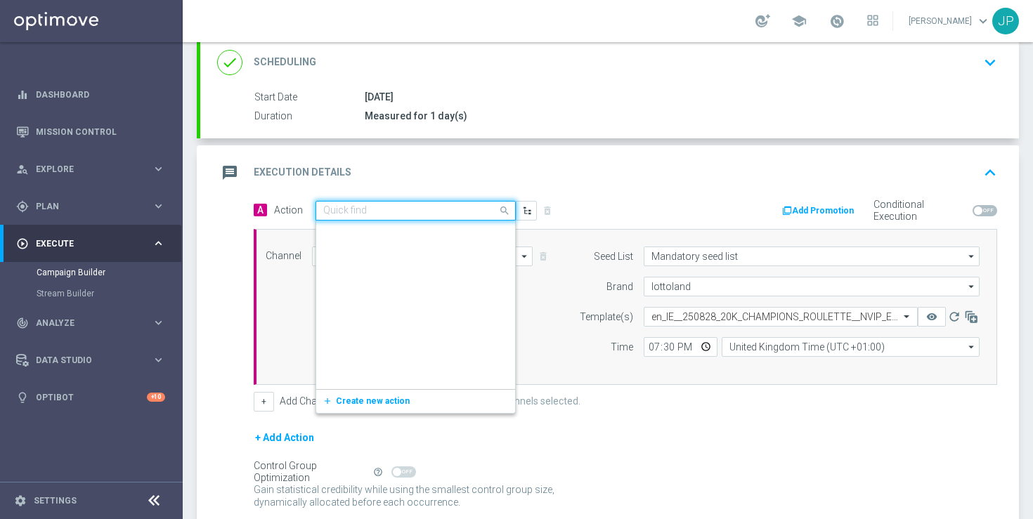
click at [441, 208] on input "text" at bounding box center [401, 211] width 157 height 12
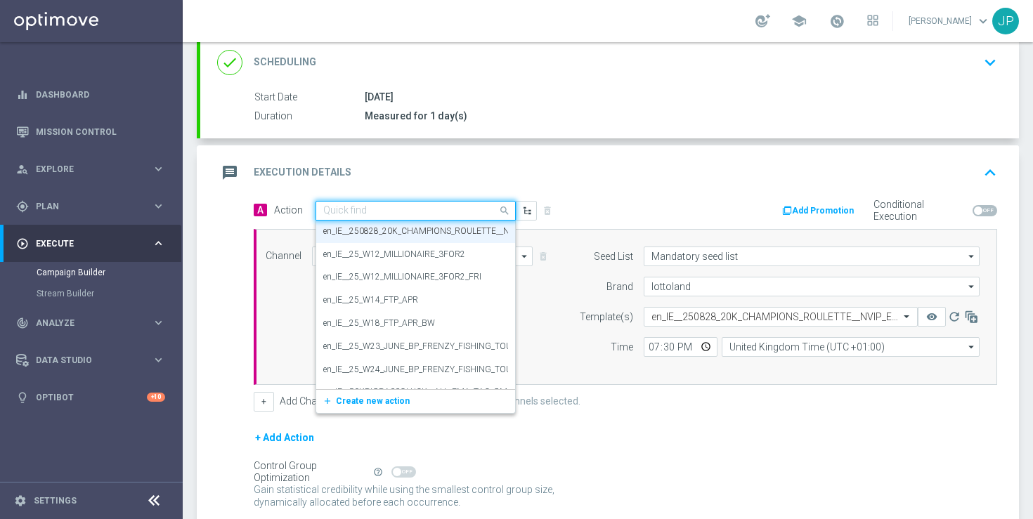
paste input "en_GB__250828_20K_CHAMPIONS_ROULETTE__NVIP_EMA_TAC_GM"
type input "en_GB__250828_20K_CHAMPIONS_ROULETTE__NVIP_EMA_TAC_GM"
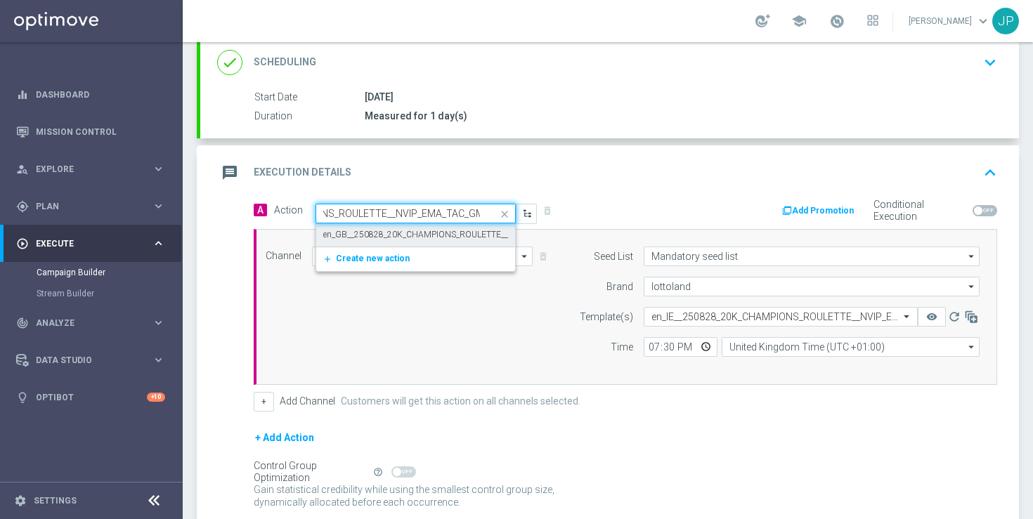
click at [428, 233] on label "en_GB__250828_20K_CHAMPIONS_ROULETTE__NVIP_EMA_TAC_GM" at bounding box center [454, 235] width 262 height 12
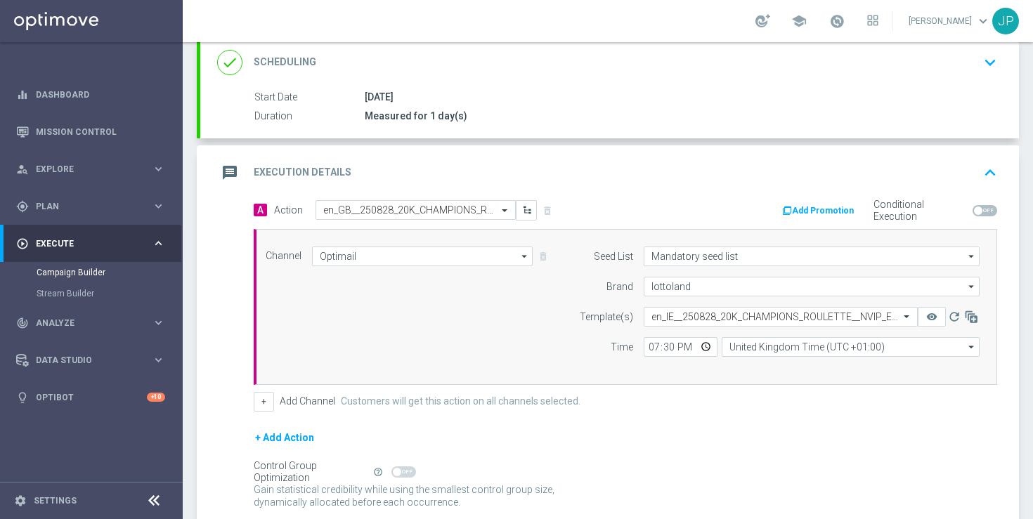
scroll to position [309, 0]
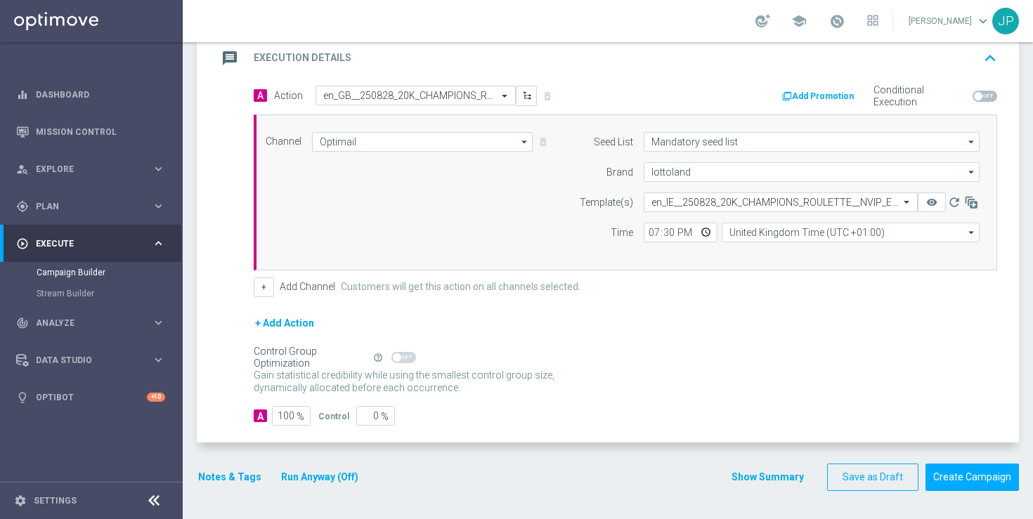
click at [249, 472] on button "Notes & Tags" at bounding box center [230, 478] width 66 height 18
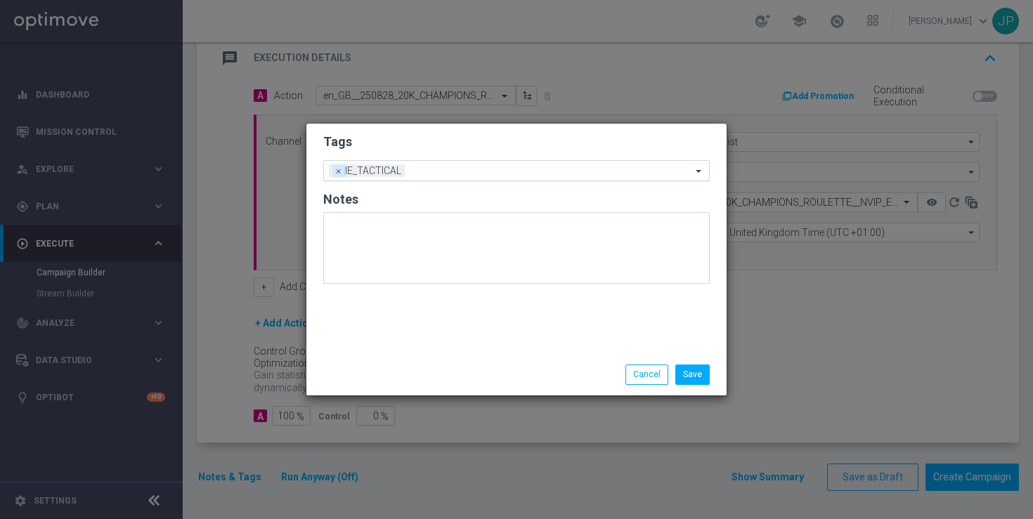
click at [335, 172] on span "×" at bounding box center [338, 170] width 13 height 13
click at [348, 172] on input "text" at bounding box center [511, 171] width 361 height 12
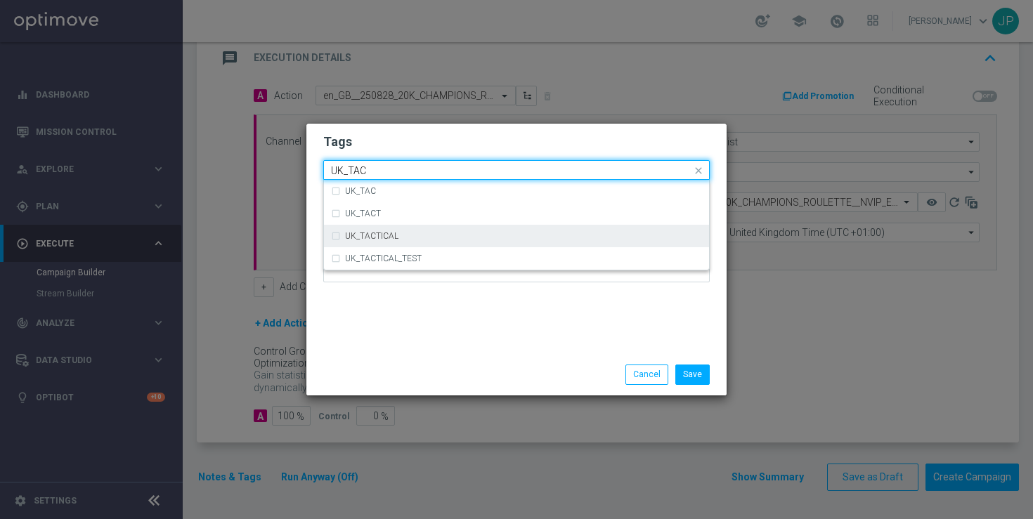
click at [381, 231] on div "UK_TACTICAL" at bounding box center [516, 236] width 371 height 22
type input "UK_TAC"
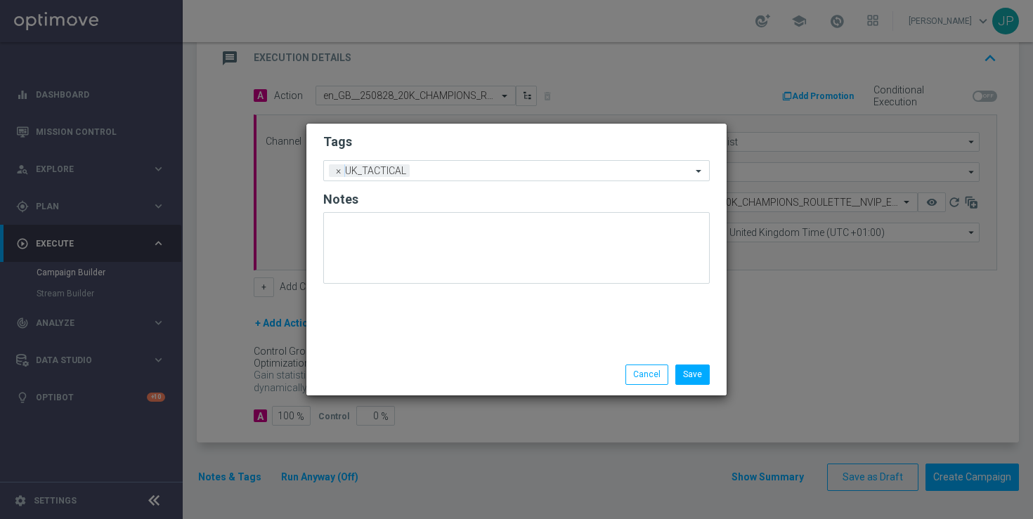
click at [702, 385] on div "Save Cancel" at bounding box center [516, 374] width 420 height 41
click at [705, 373] on button "Save" at bounding box center [693, 375] width 34 height 20
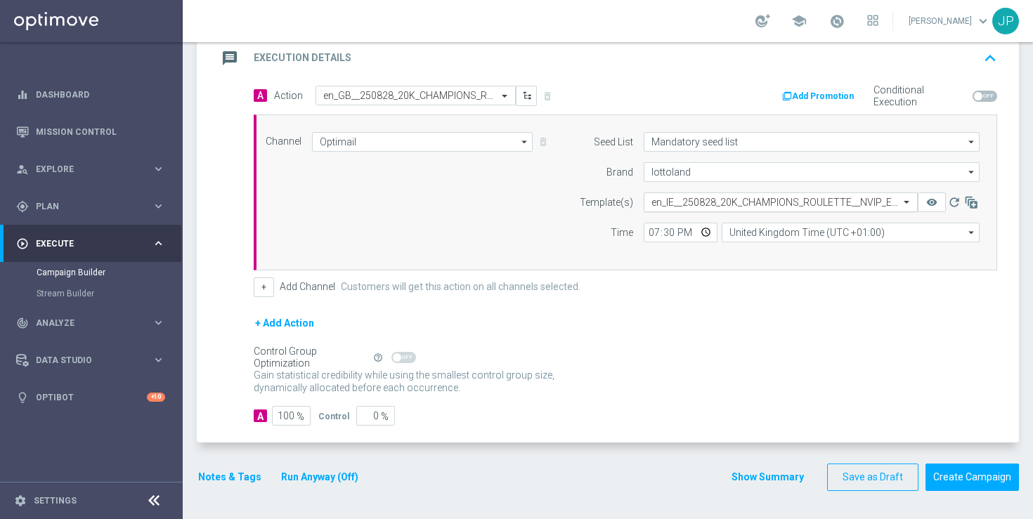
click at [707, 194] on div "Select template en_IE__250828_20K_CHAMPIONS_ROULETTE__NVIP_EMA_TAC_GM" at bounding box center [781, 203] width 274 height 20
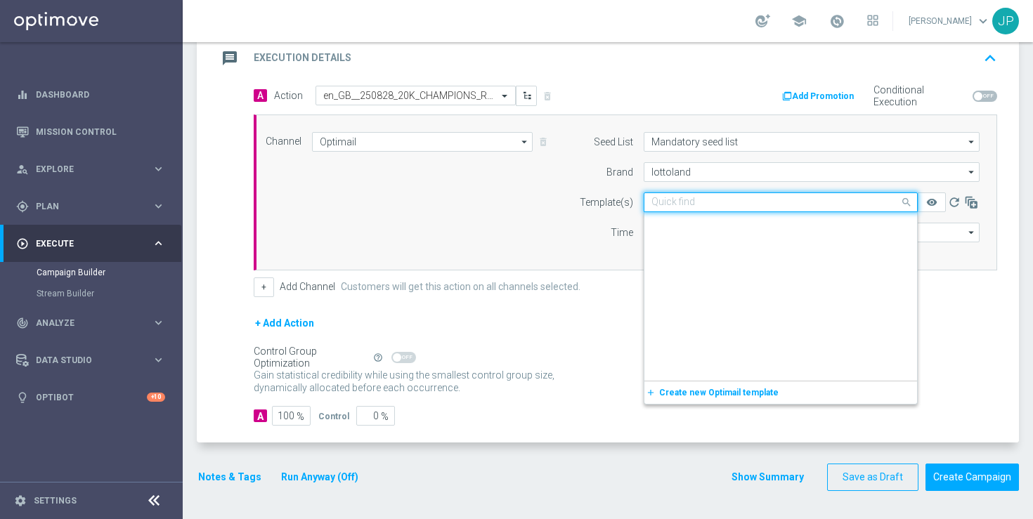
scroll to position [70103, 0]
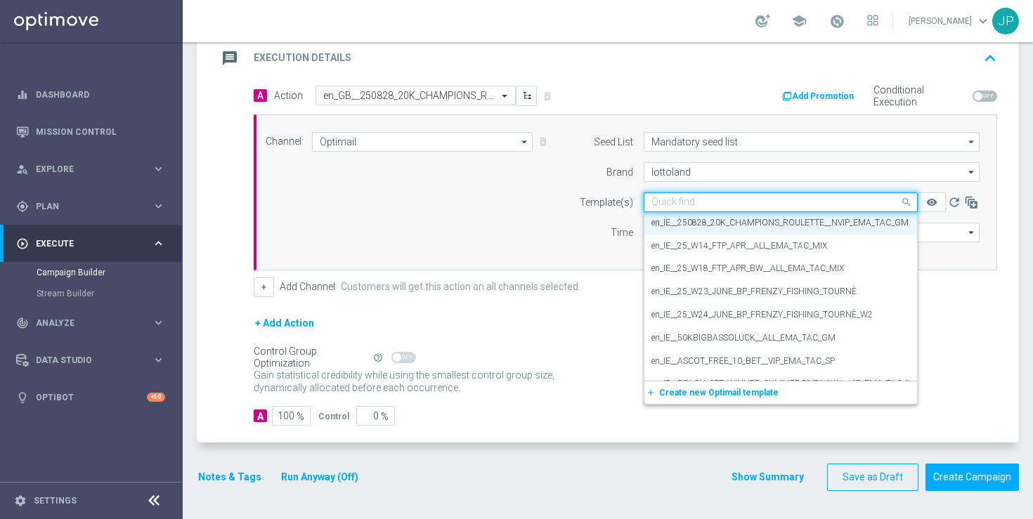
paste input "en_GB__250828_20K_CHAMPIONS_ROULETTE__NVIP_EMA_TAC_GM"
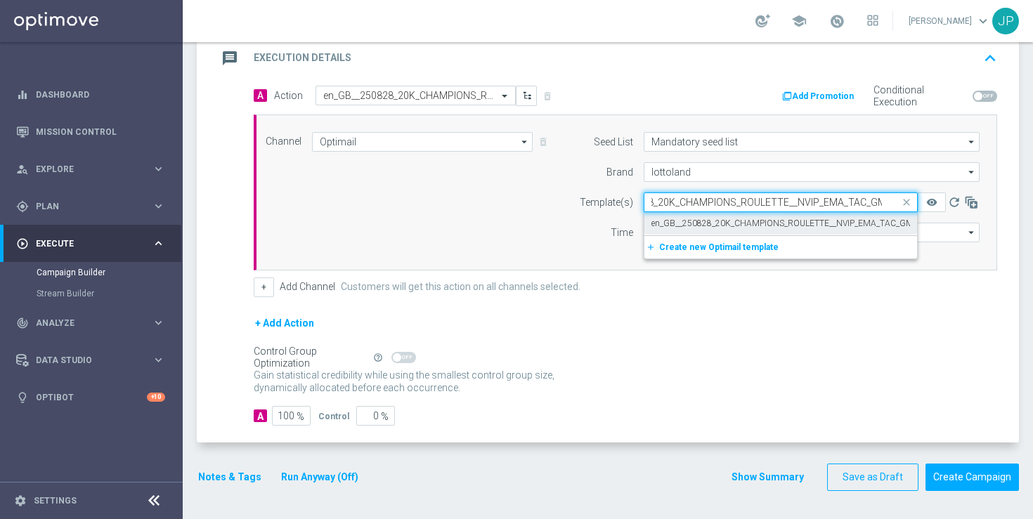
click at [712, 220] on label "en_GB__250828_20K_CHAMPIONS_ROULETTE__NVIP_EMA_TAC_GM" at bounding box center [783, 224] width 262 height 12
type input "en_GB__250828_20K_CHAMPIONS_ROULETTE__NVIP_EMA_TAC_GM"
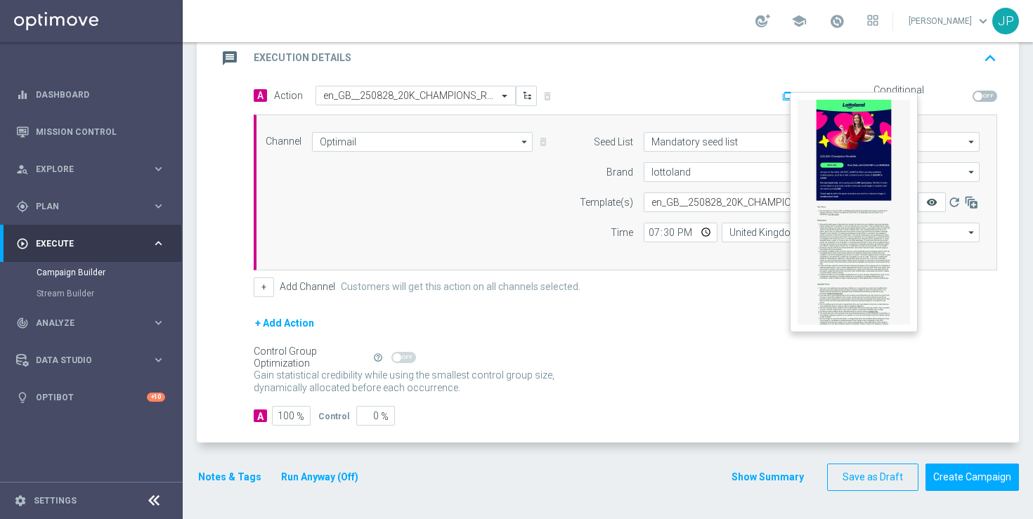
click at [935, 198] on icon "remove_red_eye" at bounding box center [931, 202] width 11 height 11
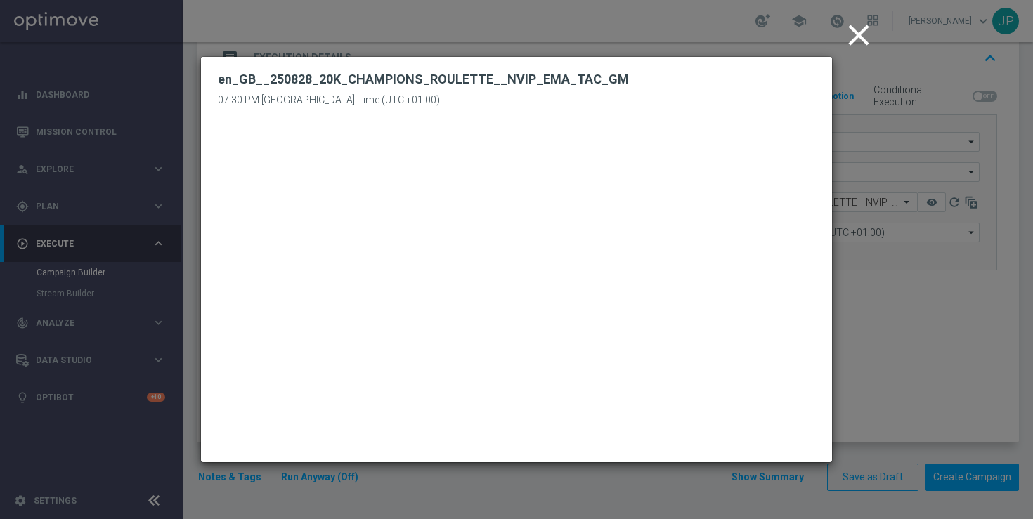
click at [855, 36] on icon "close" at bounding box center [858, 35] width 35 height 35
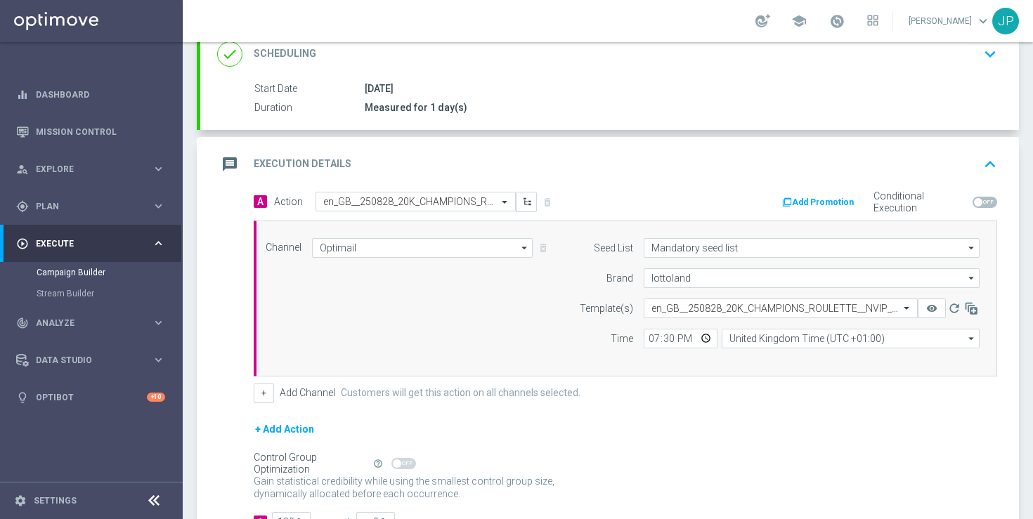
scroll to position [309, 0]
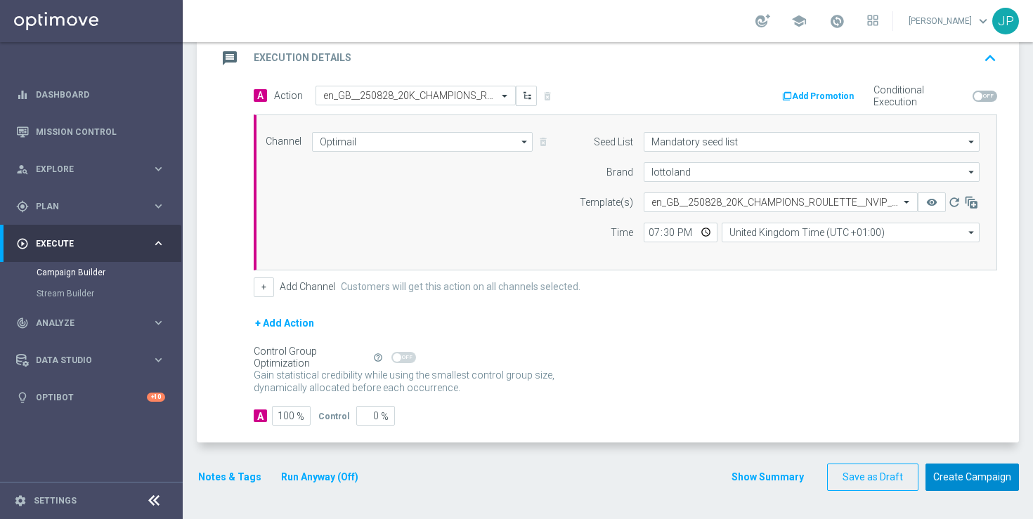
click at [955, 474] on button "Create Campaign" at bounding box center [972, 477] width 93 height 27
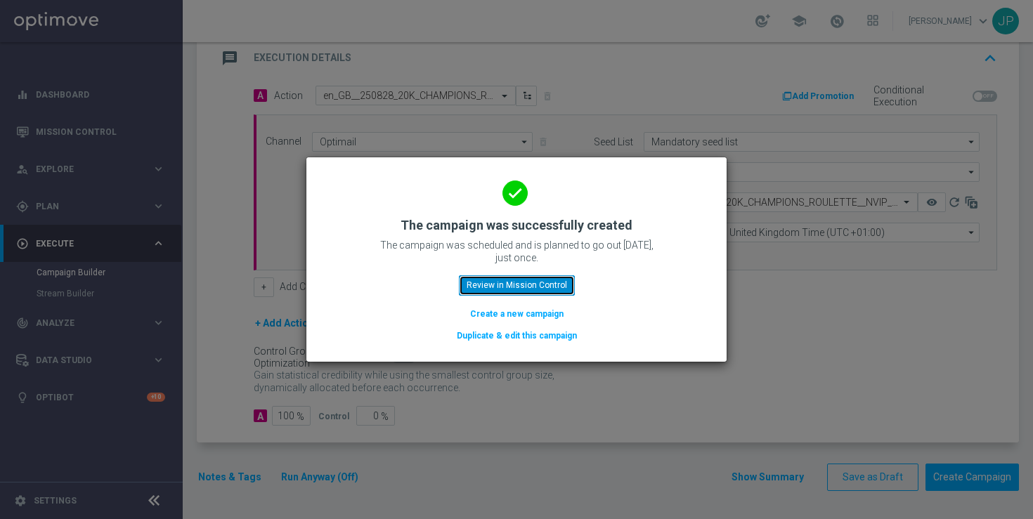
click at [569, 282] on button "Review in Mission Control" at bounding box center [517, 286] width 116 height 20
